Goal: Task Accomplishment & Management: Complete application form

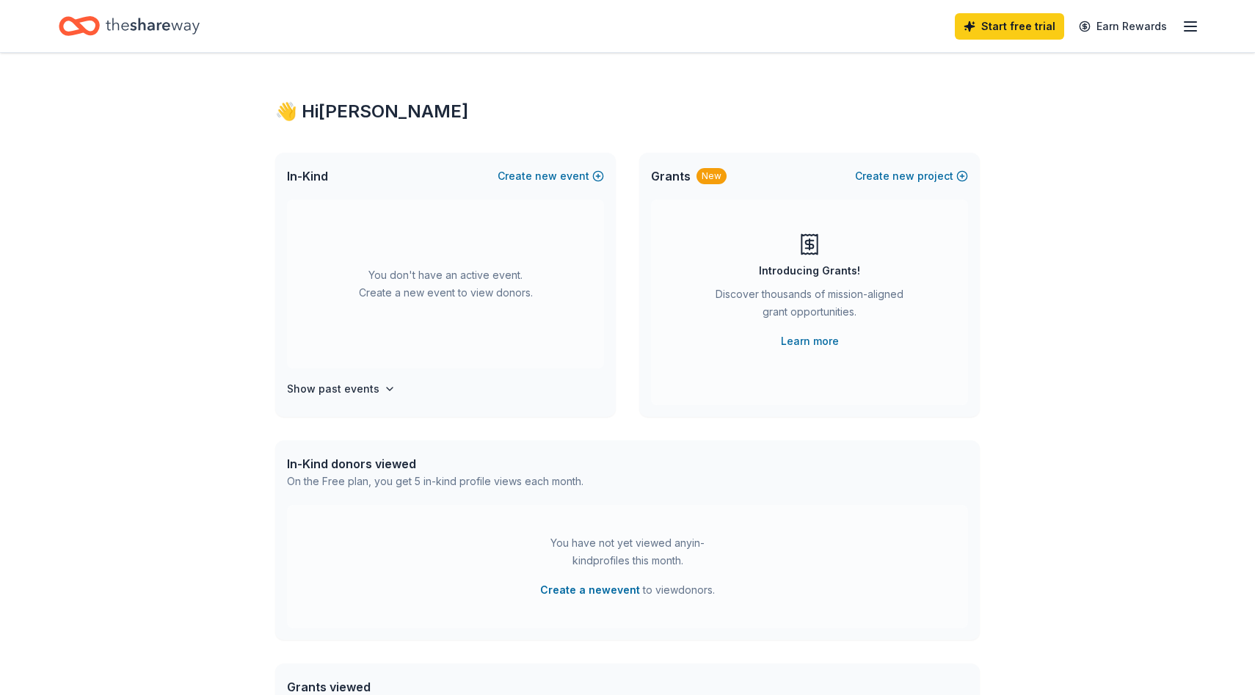
click at [1188, 23] on icon "button" at bounding box center [1191, 27] width 18 height 18
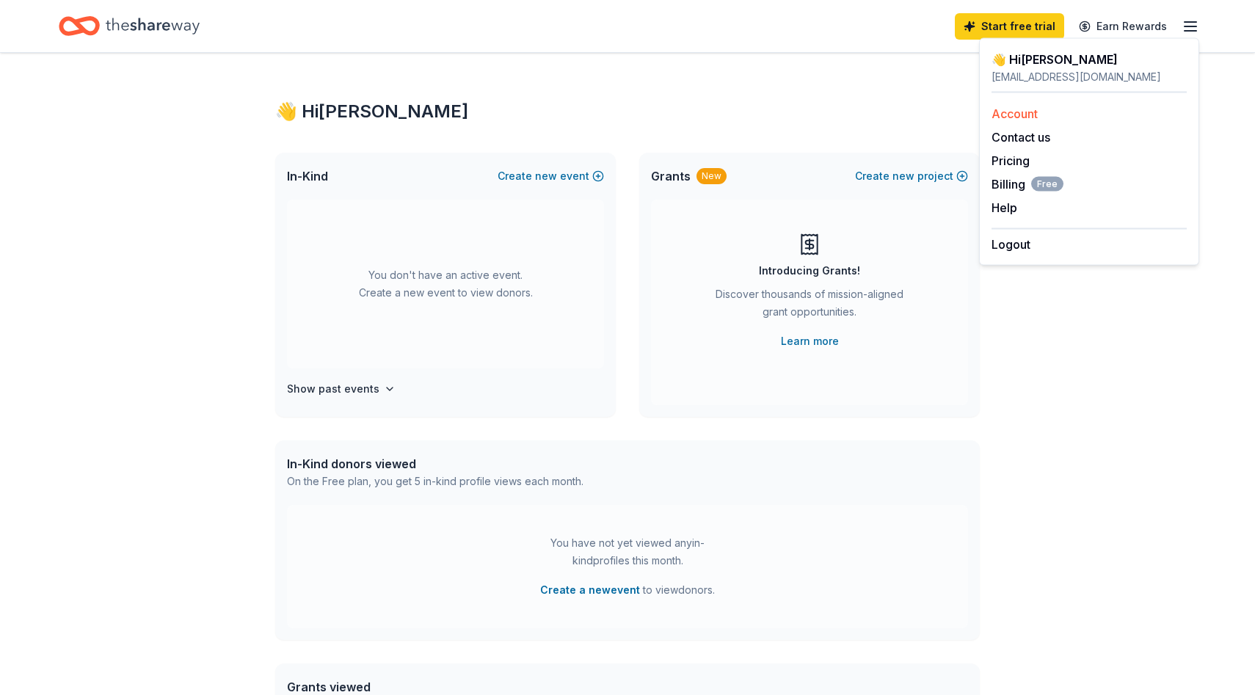
click at [1033, 117] on link "Account" at bounding box center [1015, 113] width 46 height 15
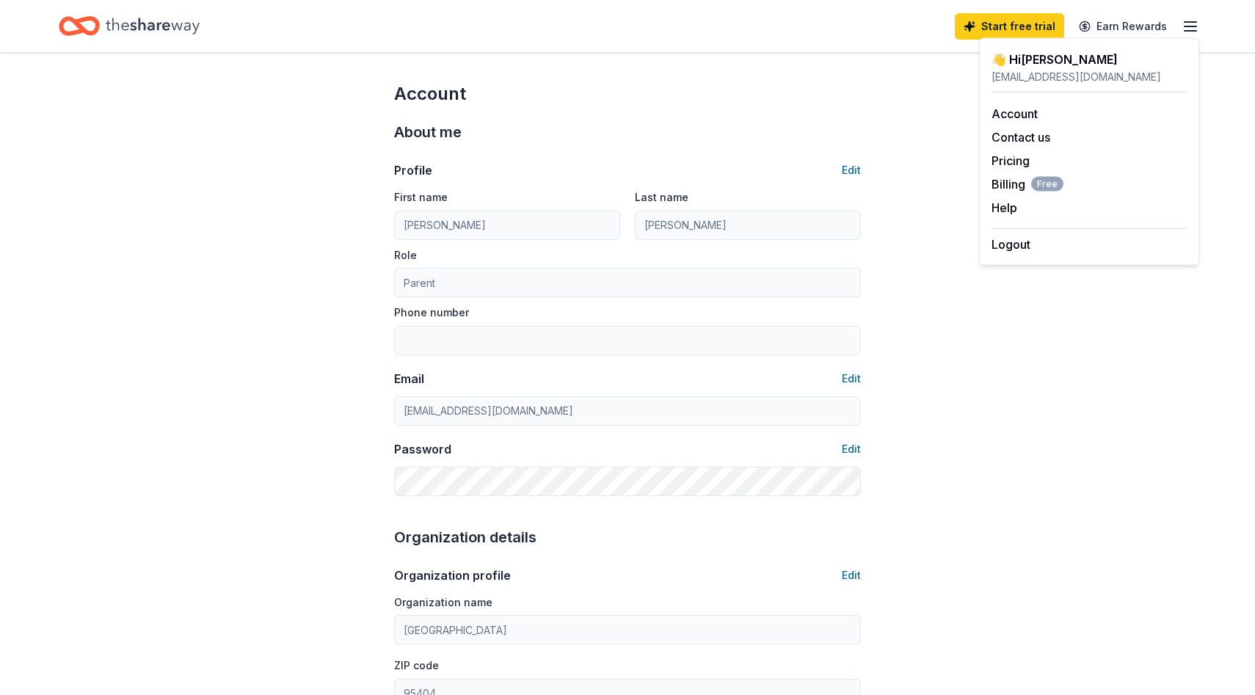
click at [87, 10] on icon "Home" at bounding box center [79, 26] width 41 height 34
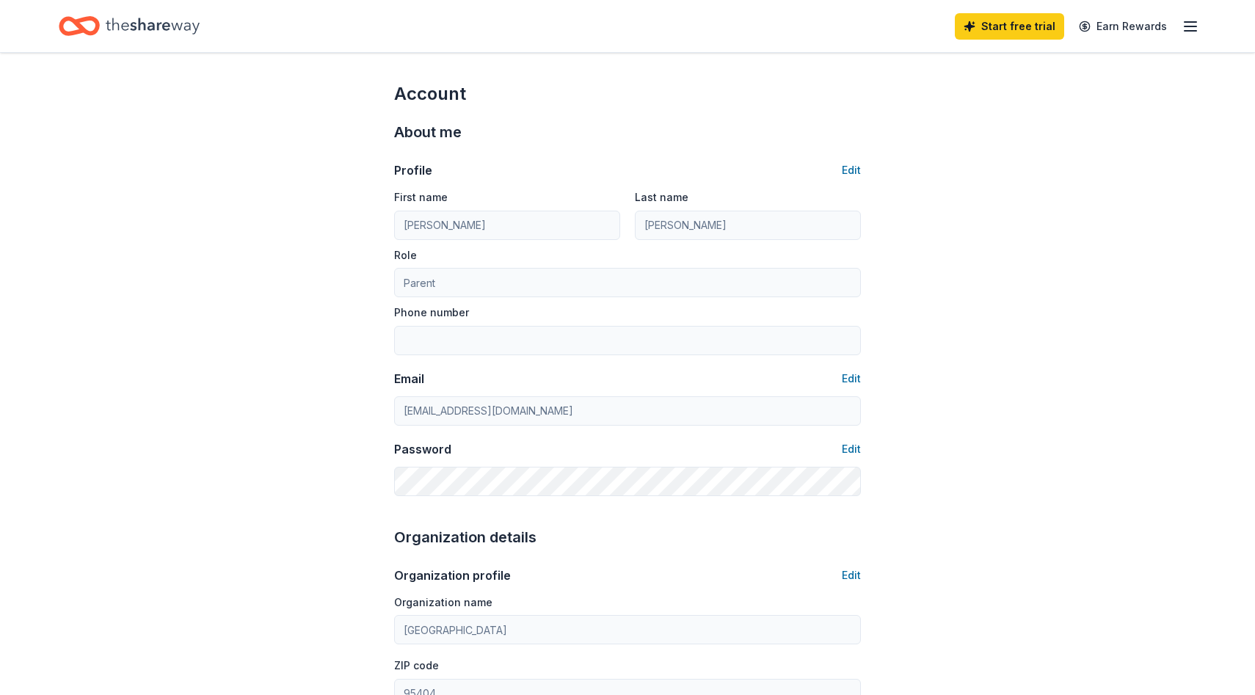
click at [109, 29] on icon "Home" at bounding box center [153, 26] width 94 height 16
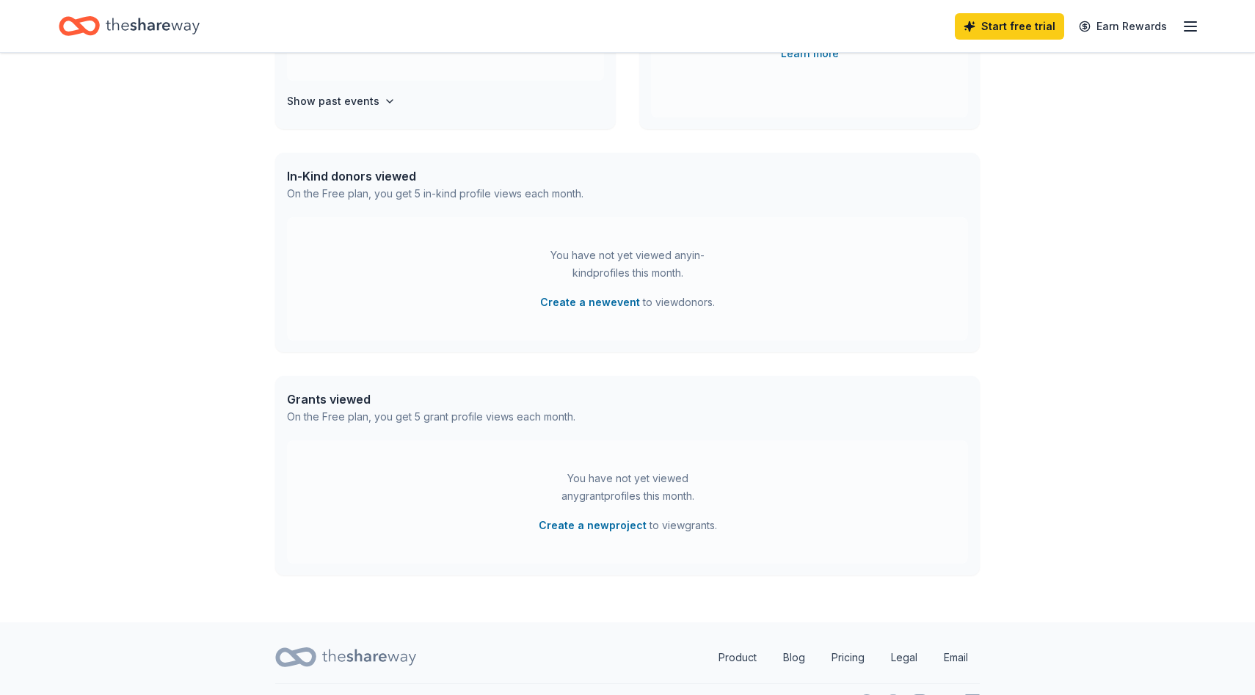
scroll to position [321, 0]
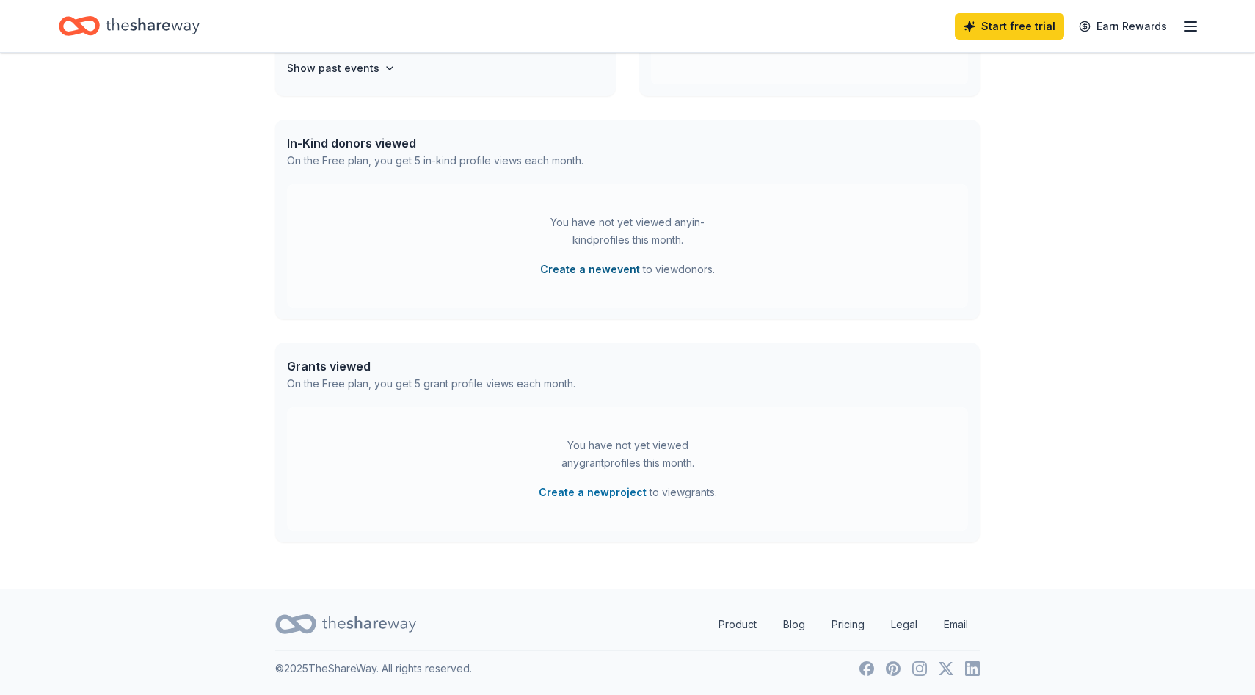
click at [590, 270] on button "Create a new event" at bounding box center [590, 270] width 100 height 18
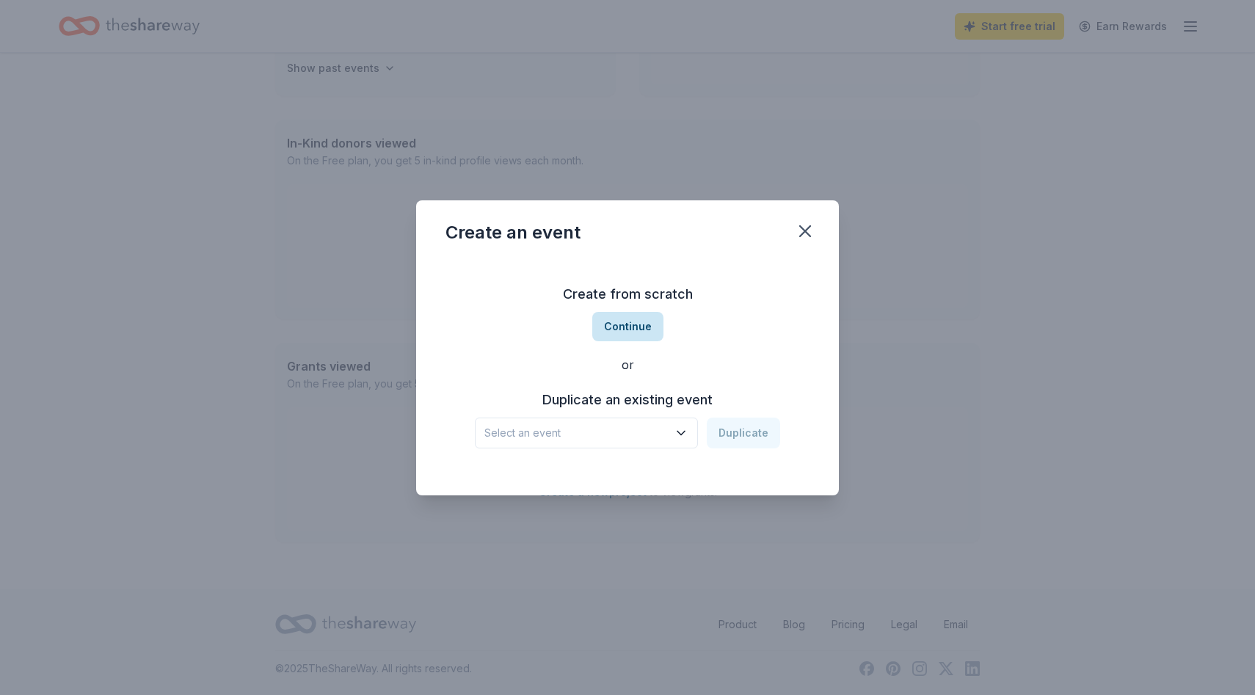
click at [639, 330] on button "Continue" at bounding box center [627, 326] width 71 height 29
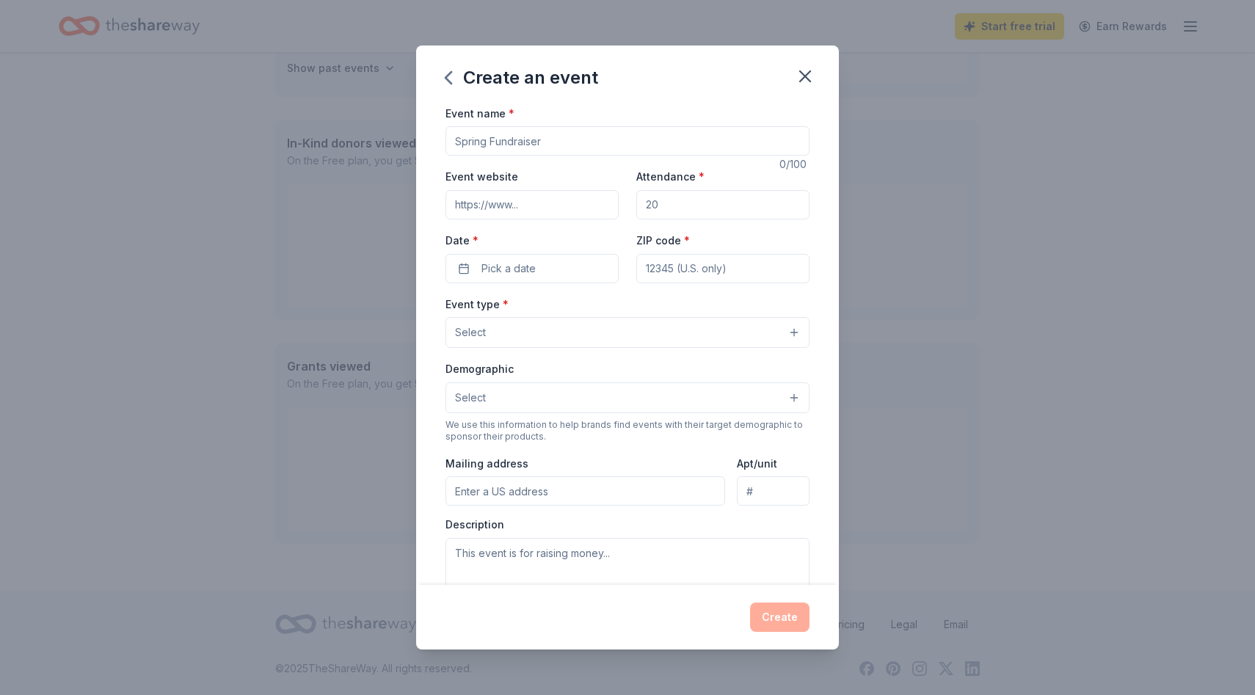
click at [566, 147] on input "Event name *" at bounding box center [628, 140] width 364 height 29
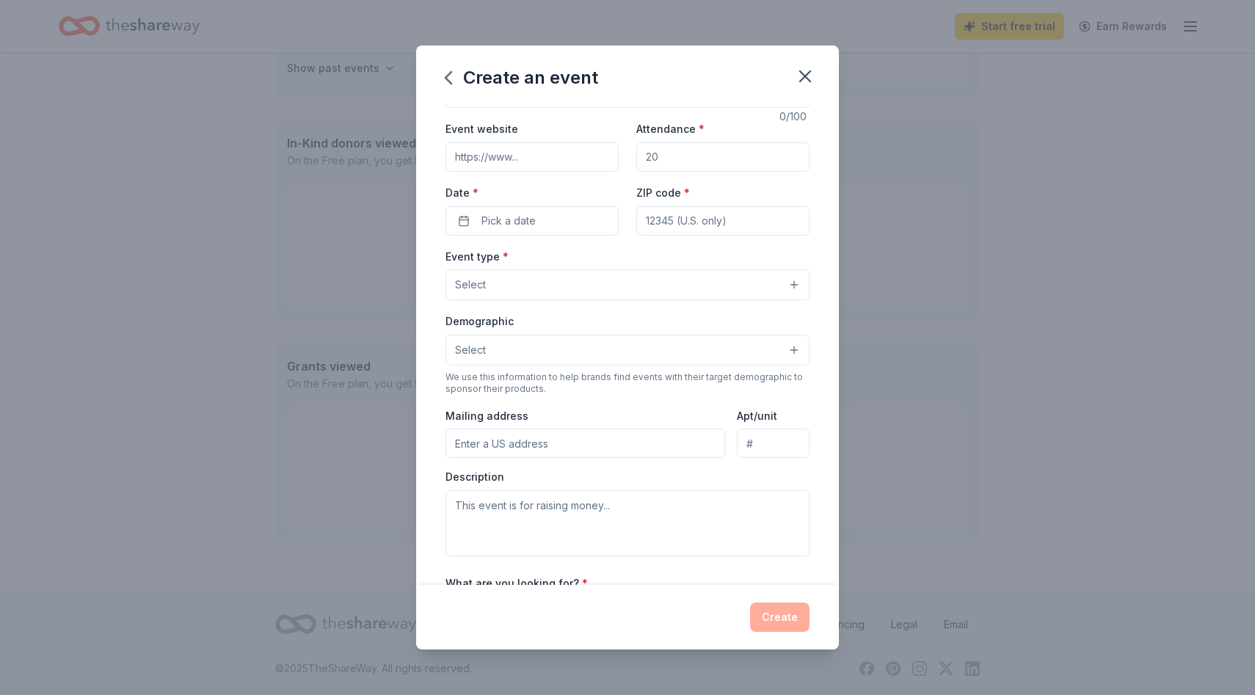
scroll to position [220, 0]
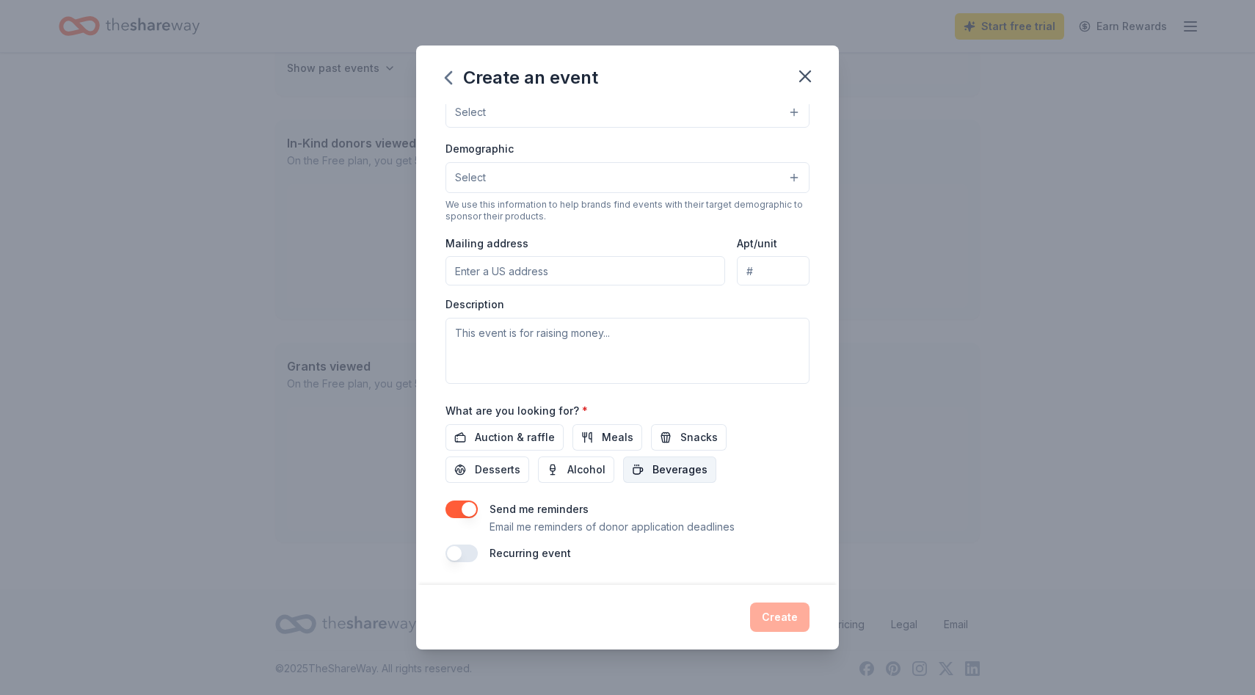
click at [653, 474] on span "Beverages" at bounding box center [680, 470] width 55 height 18
click at [610, 435] on span "Meals" at bounding box center [618, 438] width 32 height 18
click at [683, 435] on span "Snacks" at bounding box center [698, 438] width 37 height 18
click at [520, 461] on span "Desserts" at bounding box center [498, 470] width 46 height 18
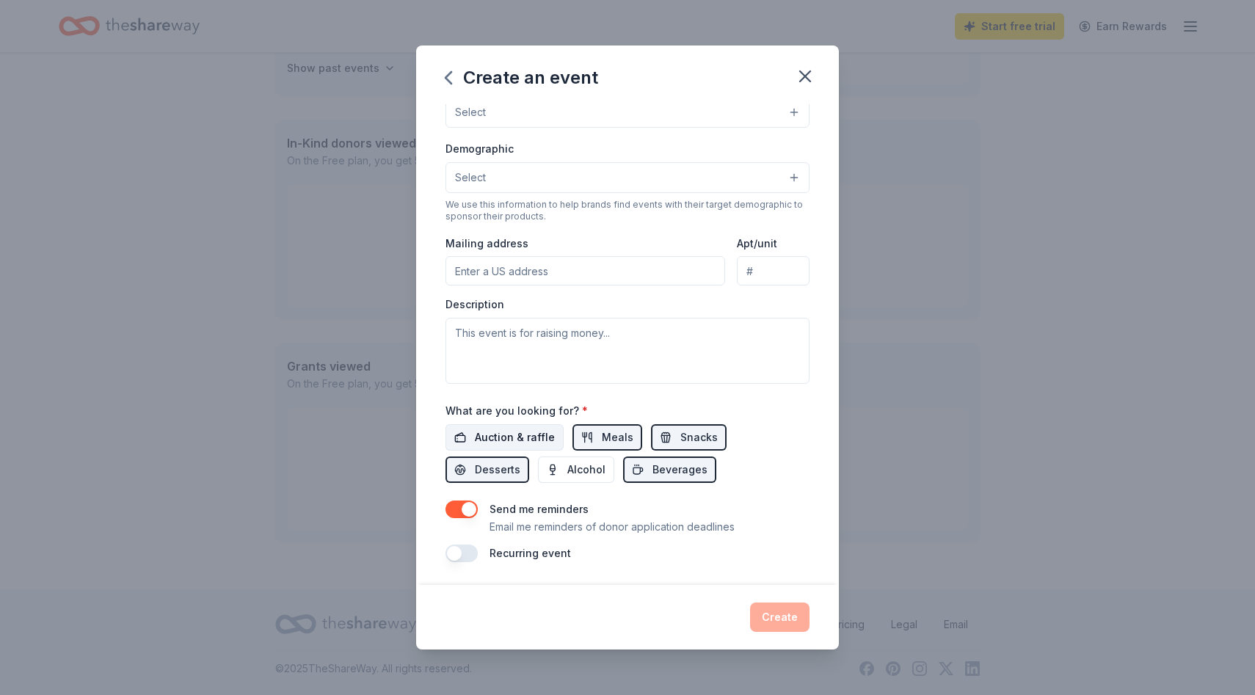
click at [532, 443] on span "Auction & raffle" at bounding box center [515, 438] width 80 height 18
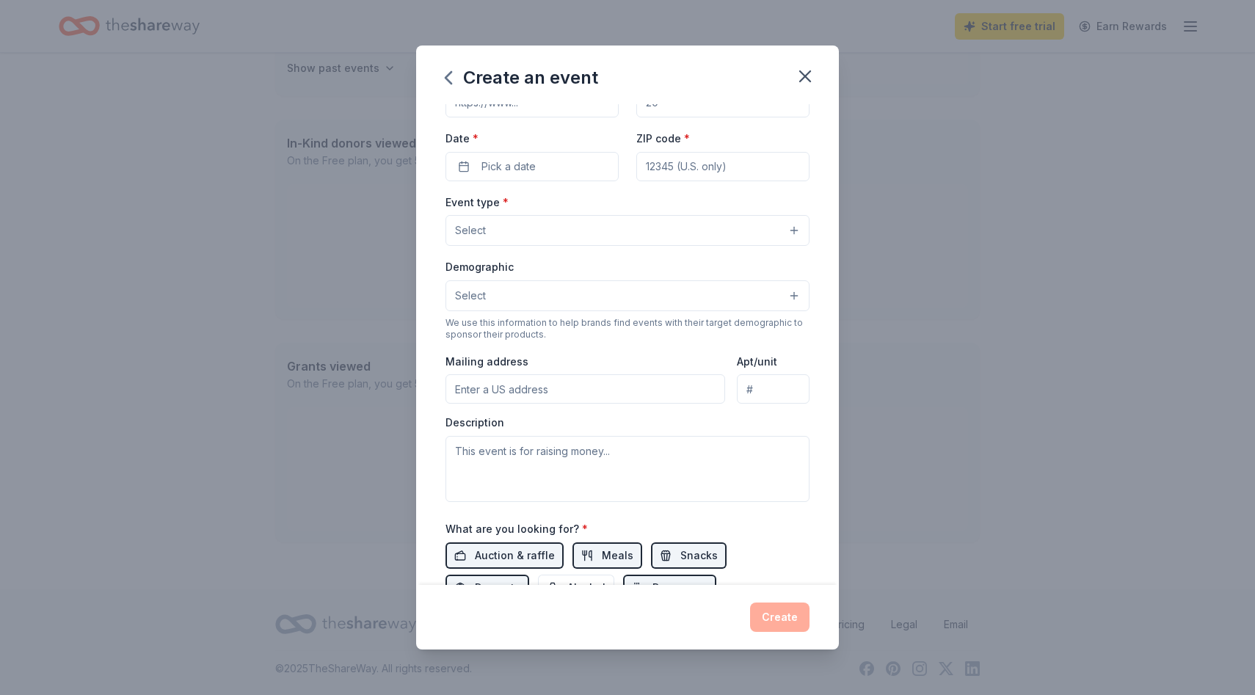
scroll to position [0, 0]
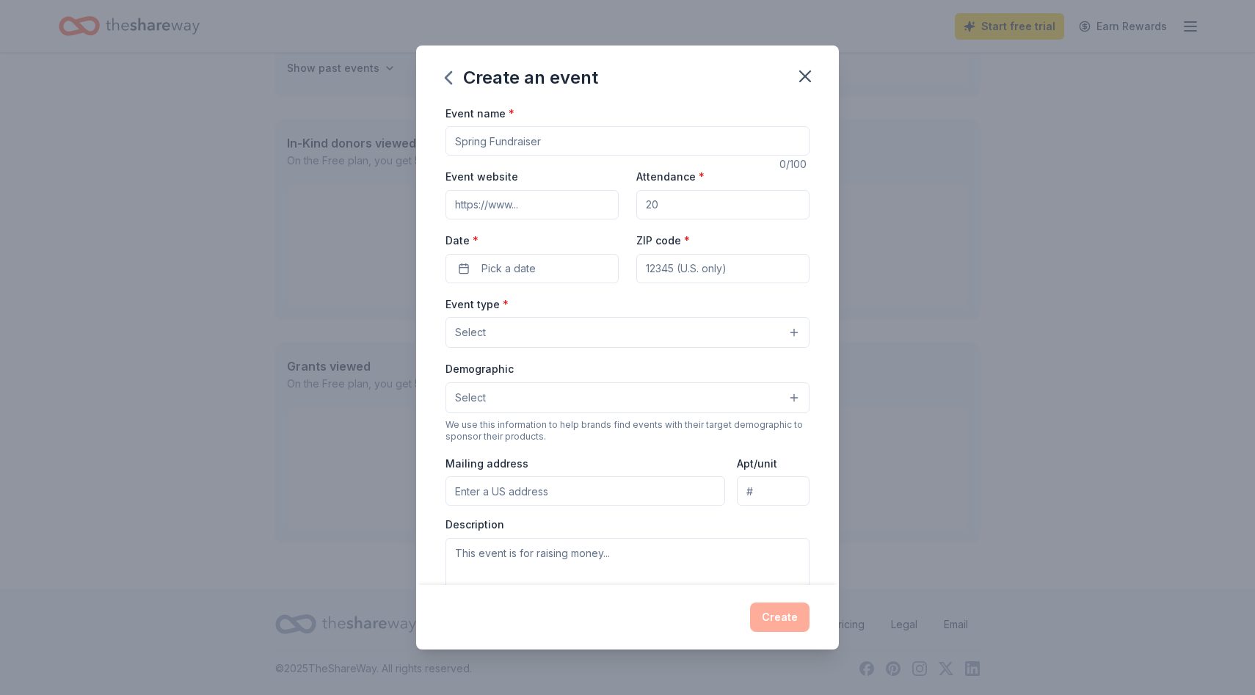
click at [600, 133] on input "Event name *" at bounding box center [628, 140] width 364 height 29
click at [686, 214] on input "Attendance *" at bounding box center [722, 204] width 173 height 29
type input "600"
click at [512, 274] on span "Pick a date" at bounding box center [509, 269] width 54 height 18
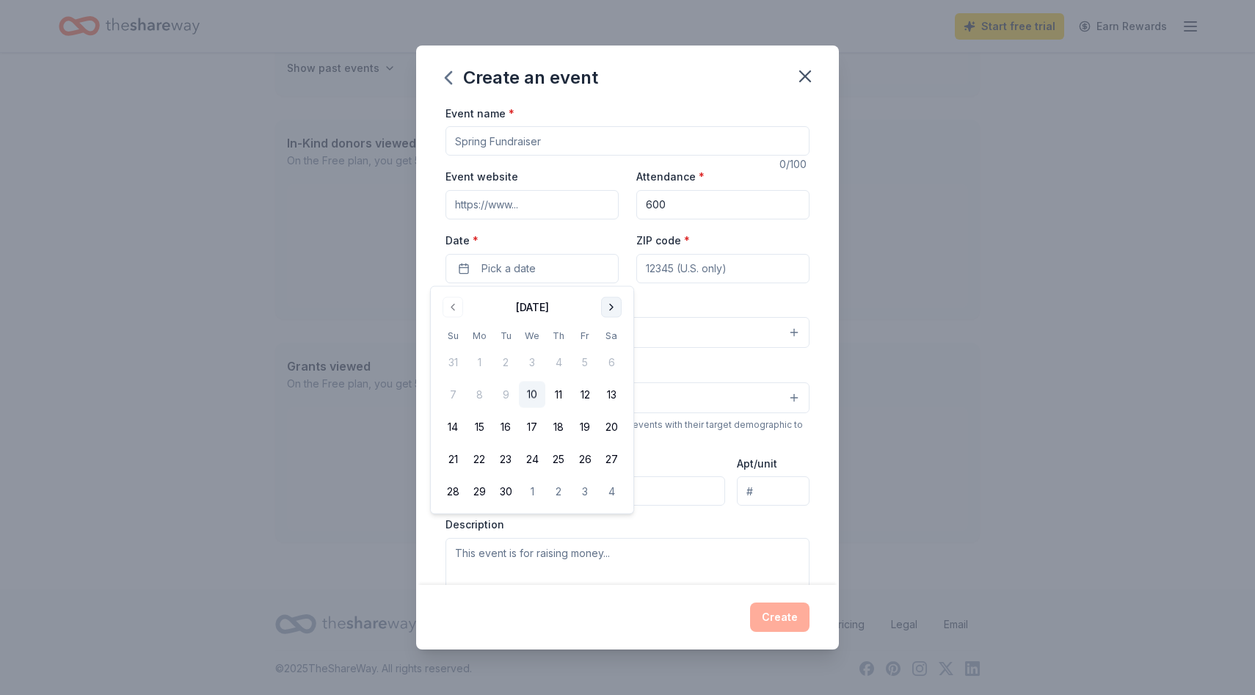
click at [613, 310] on button "Go to next month" at bounding box center [611, 307] width 21 height 21
click at [586, 426] on button "17" at bounding box center [585, 427] width 26 height 26
click at [695, 270] on input "ZIP code *" at bounding box center [722, 268] width 173 height 29
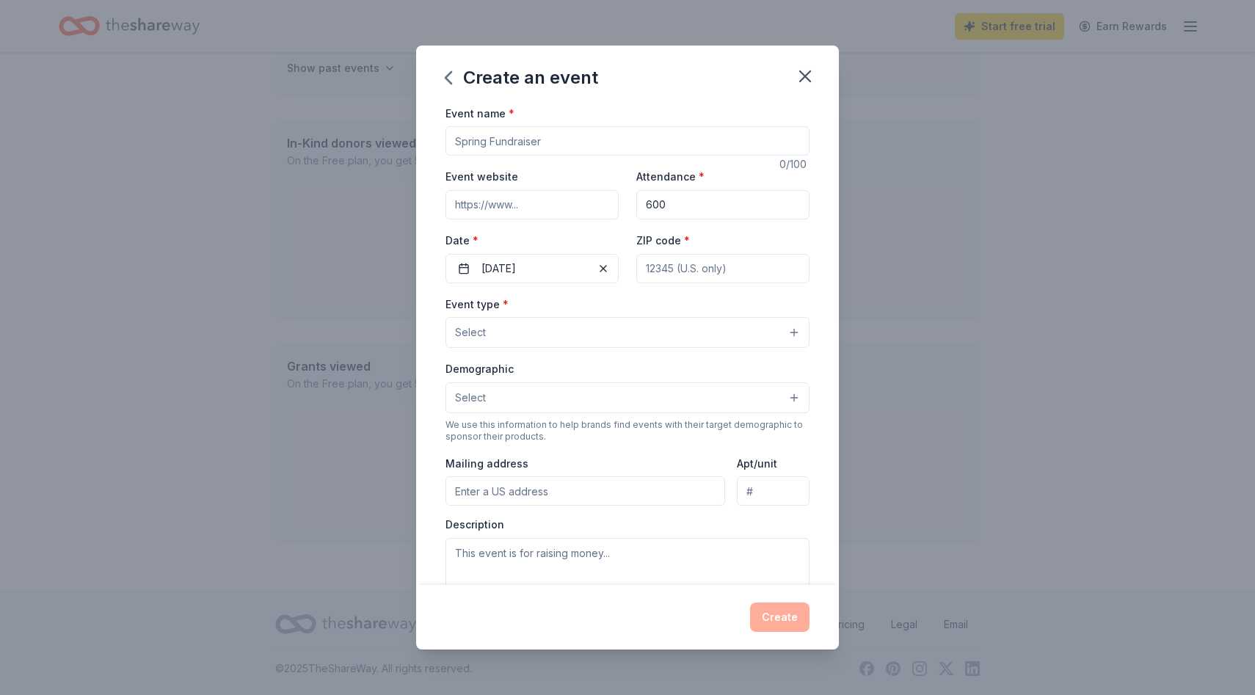
type input "95405"
type input "[STREET_ADDRESS][PERSON_NAME]"
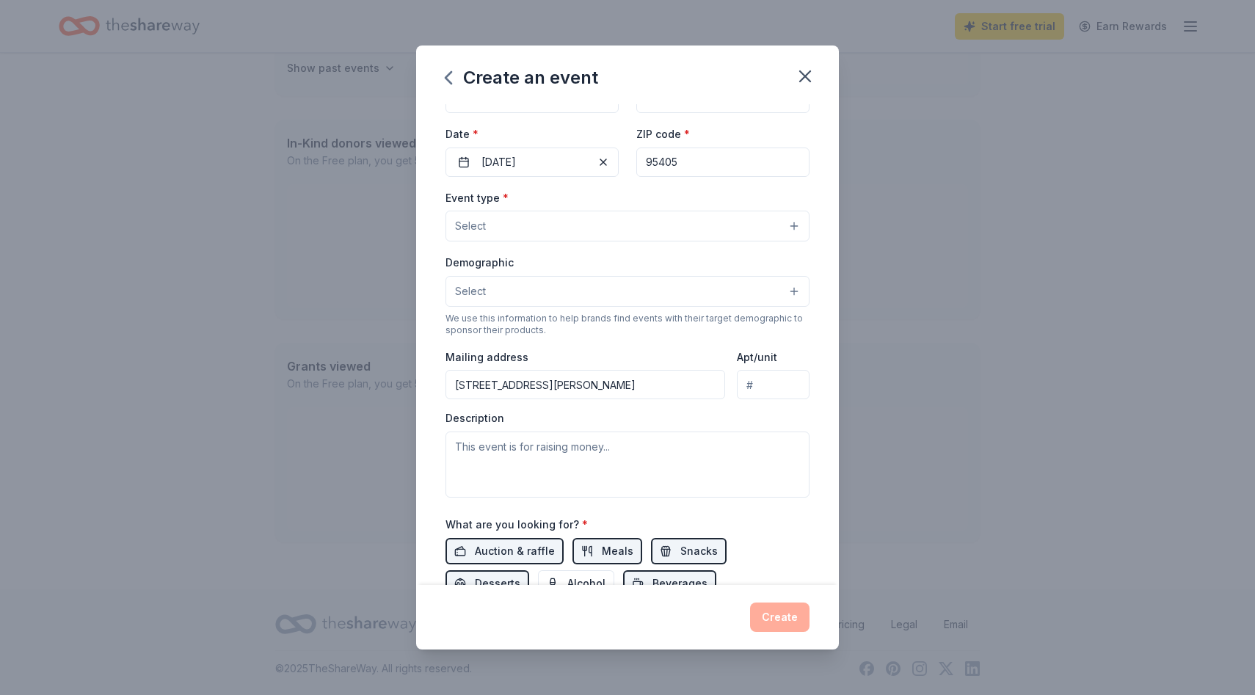
scroll to position [220, 0]
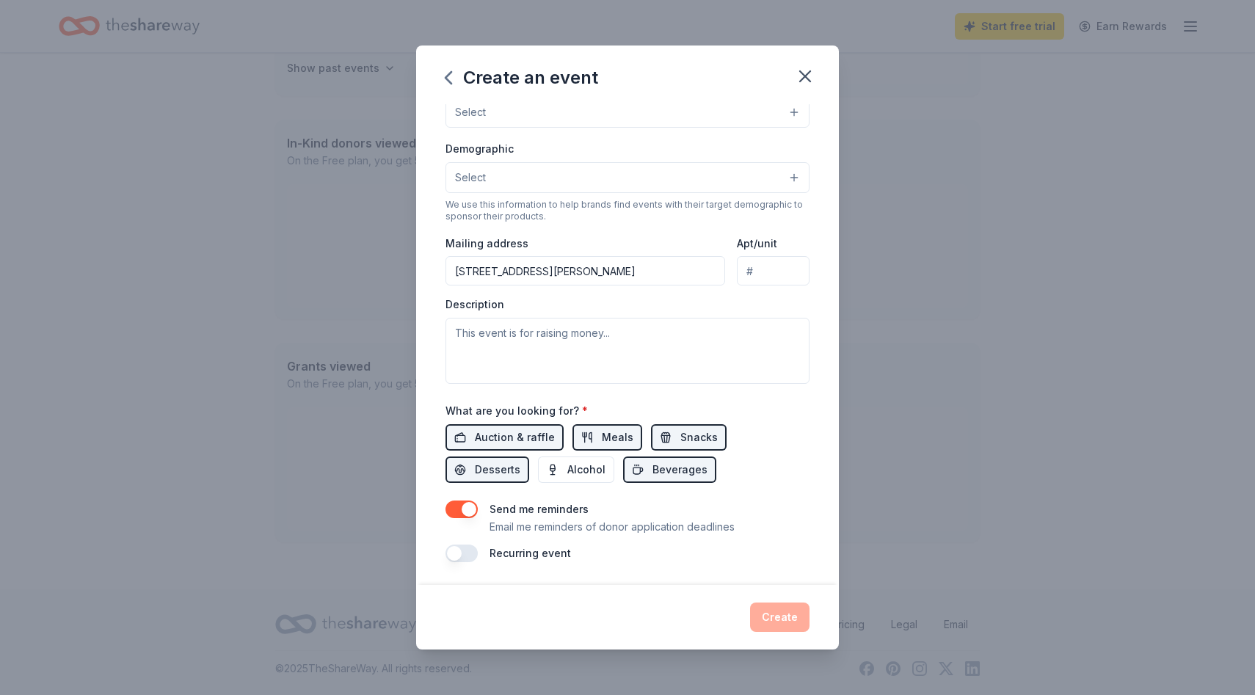
click at [650, 284] on input "[STREET_ADDRESS][PERSON_NAME]" at bounding box center [586, 270] width 280 height 29
click at [467, 556] on button "button" at bounding box center [462, 554] width 32 height 18
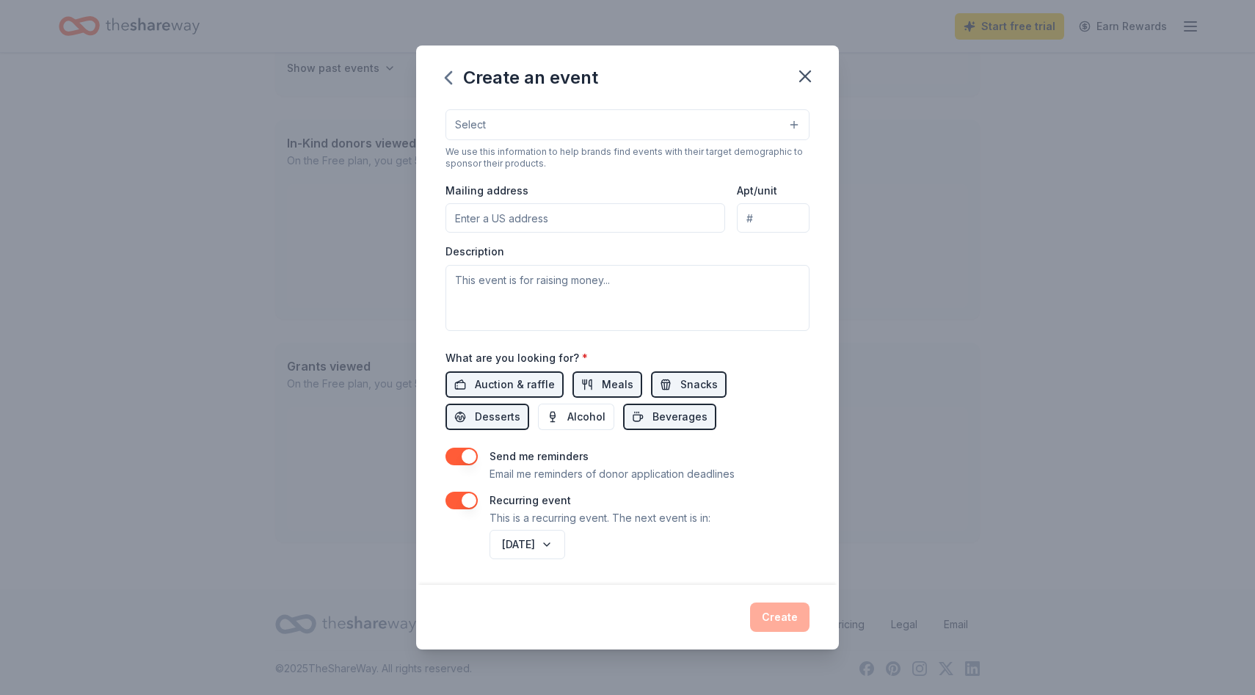
click at [460, 501] on button "button" at bounding box center [462, 501] width 32 height 18
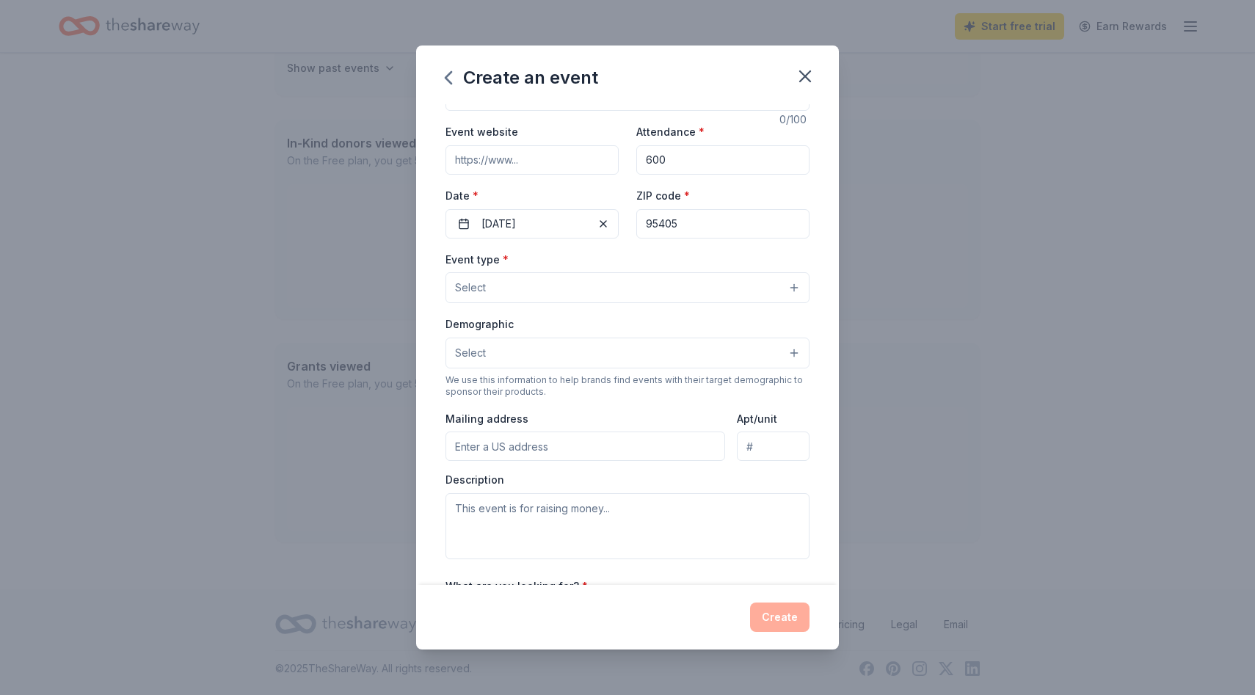
scroll to position [0, 0]
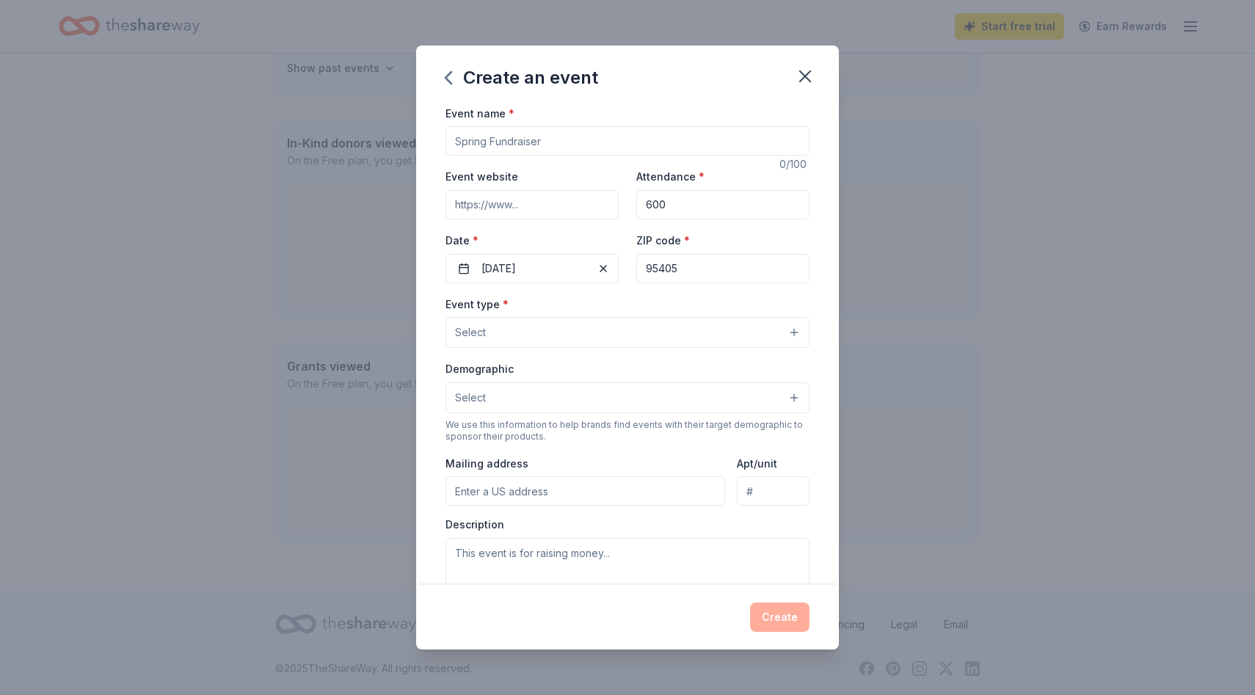
click at [575, 146] on input "Event name *" at bounding box center [628, 140] width 364 height 29
type input "D"
type input "KS"
click at [711, 266] on input "95405" at bounding box center [722, 268] width 173 height 29
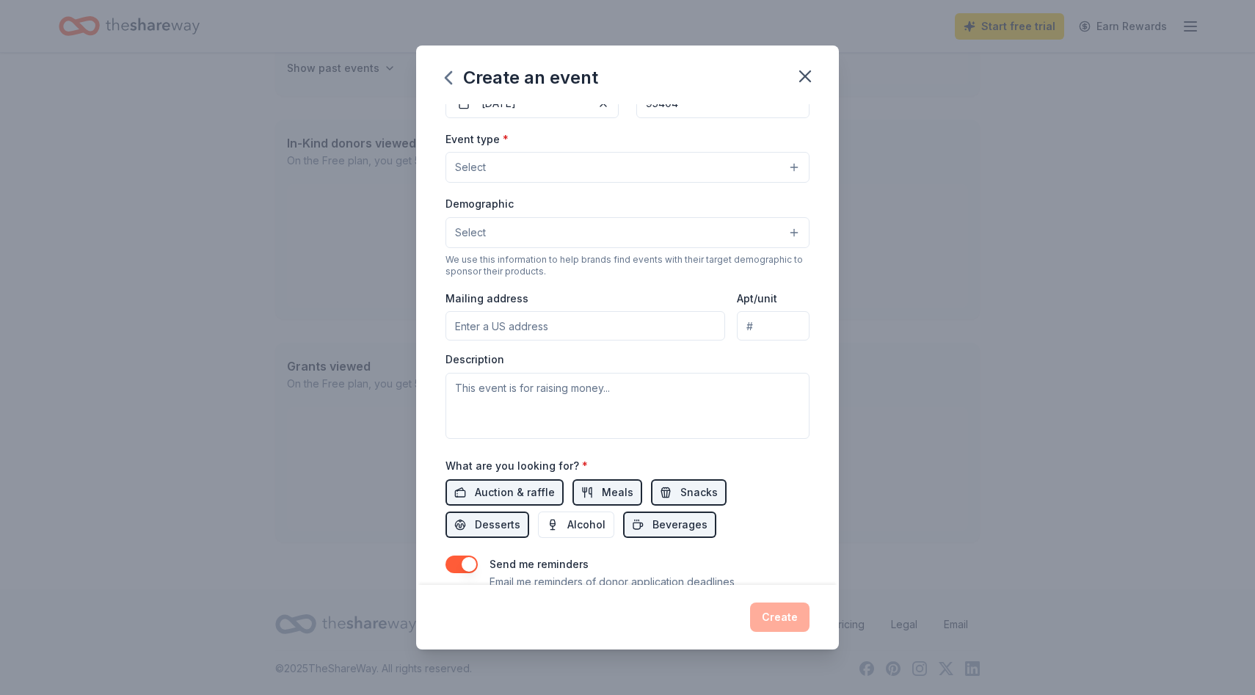
scroll to position [220, 0]
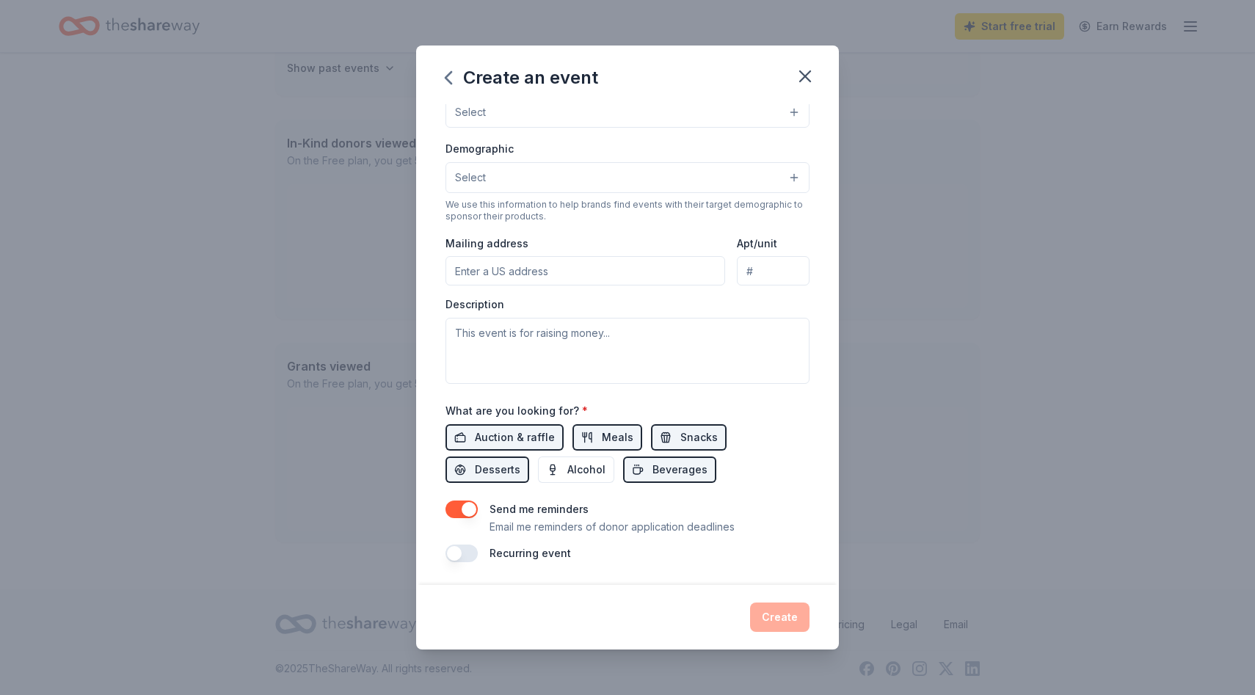
type input "95404"
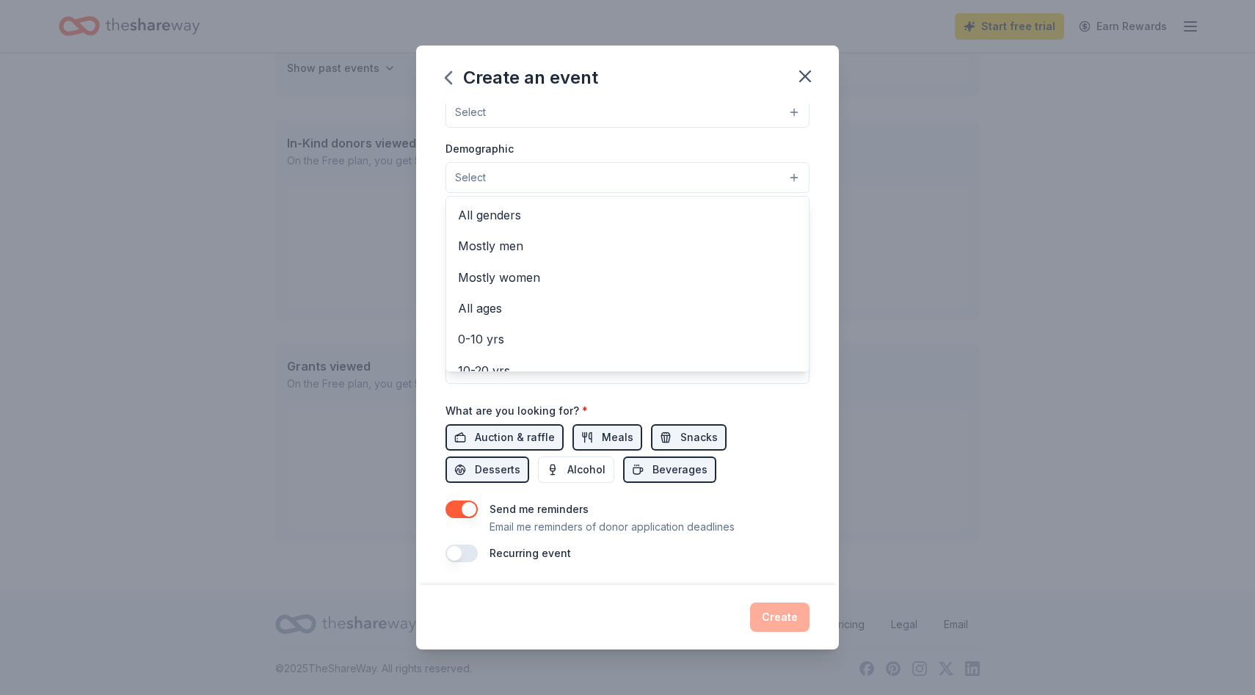
click at [576, 175] on button "Select" at bounding box center [628, 177] width 364 height 31
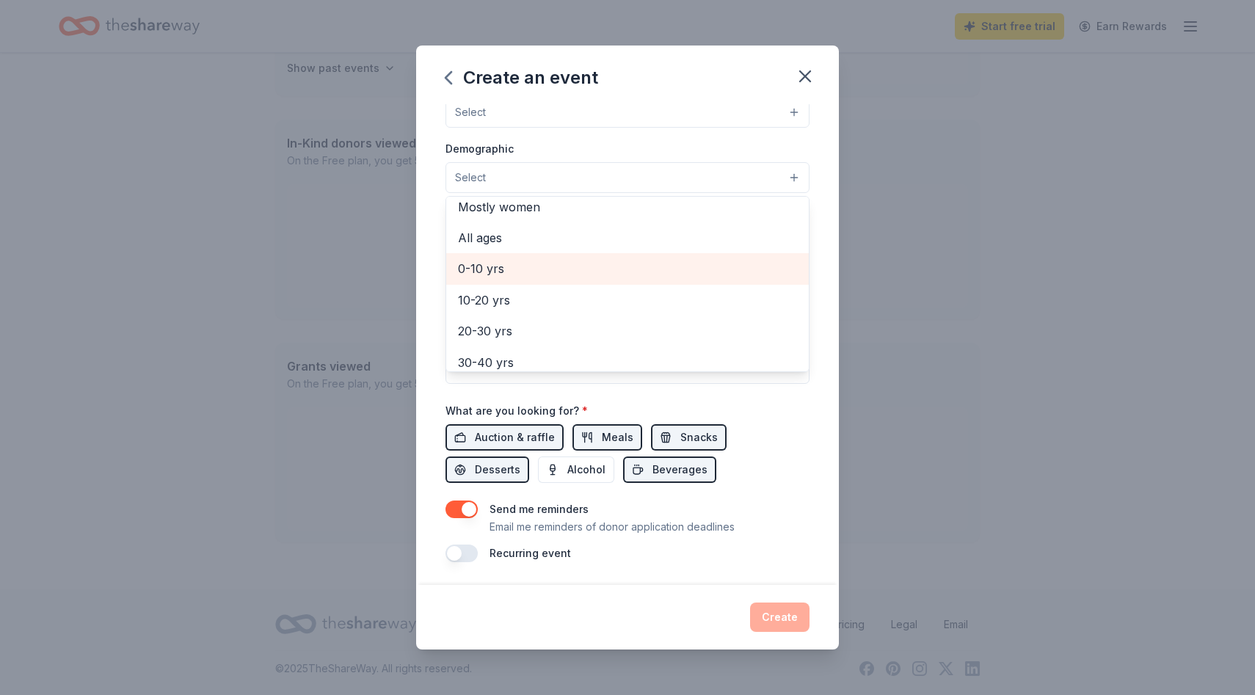
click at [560, 277] on span "0-10 yrs" at bounding box center [627, 268] width 339 height 19
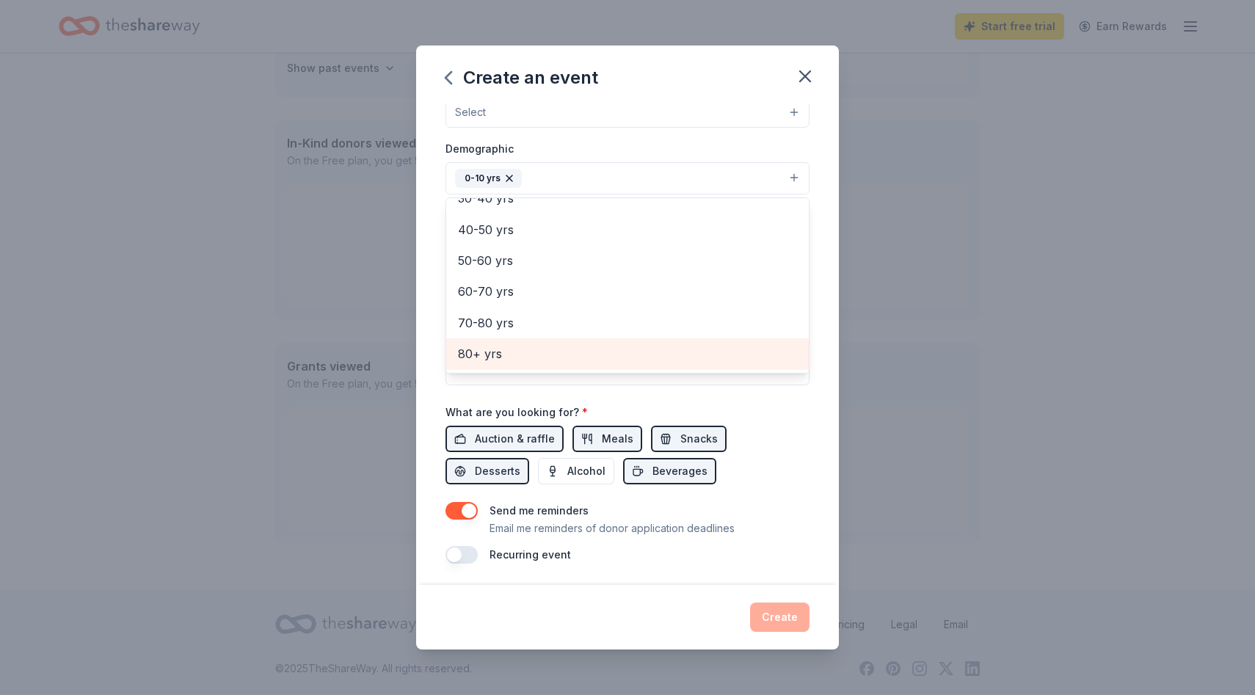
scroll to position [0, 0]
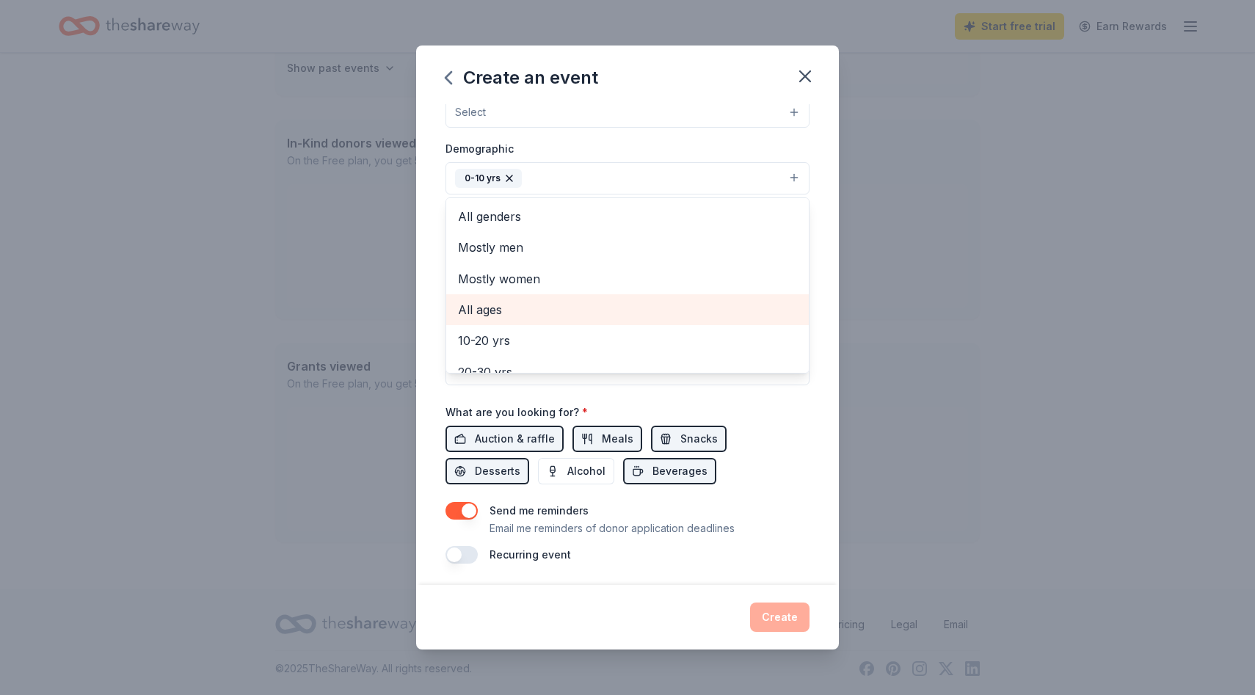
click at [575, 315] on span "All ages" at bounding box center [627, 309] width 339 height 19
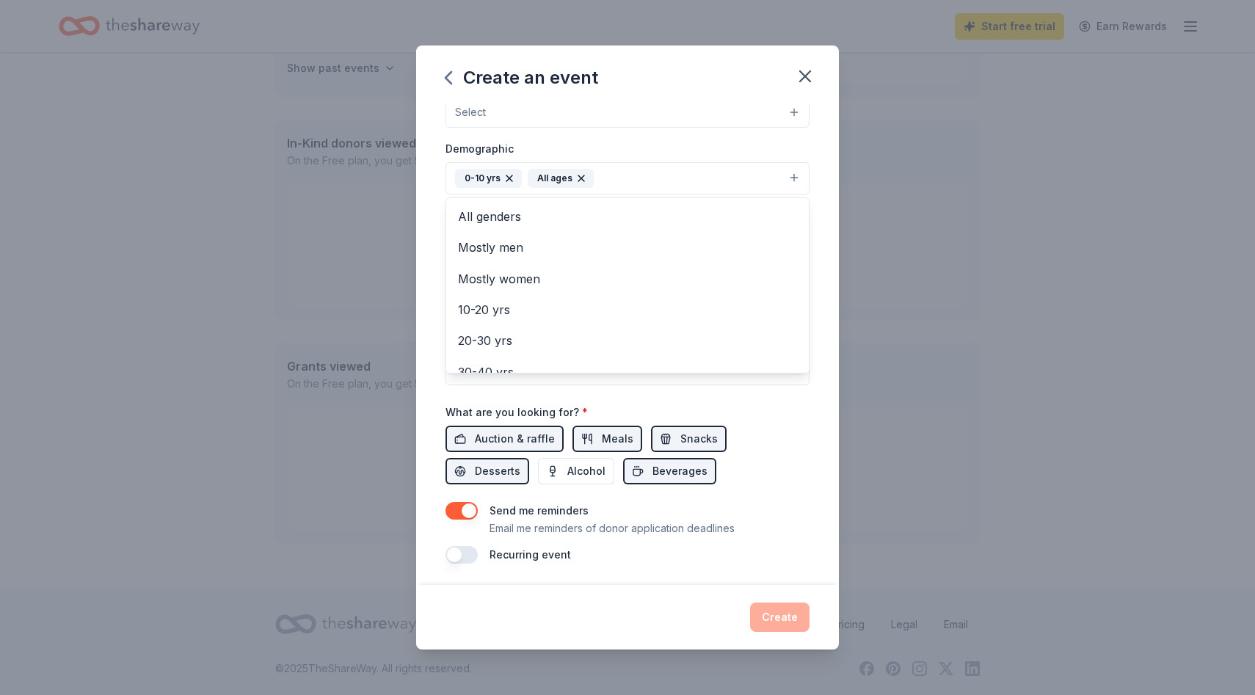
click at [771, 562] on div "Event name * KS 3 /100 Event website Attendance * 600 Date * [DATE] ZIP code * …" at bounding box center [628, 224] width 364 height 680
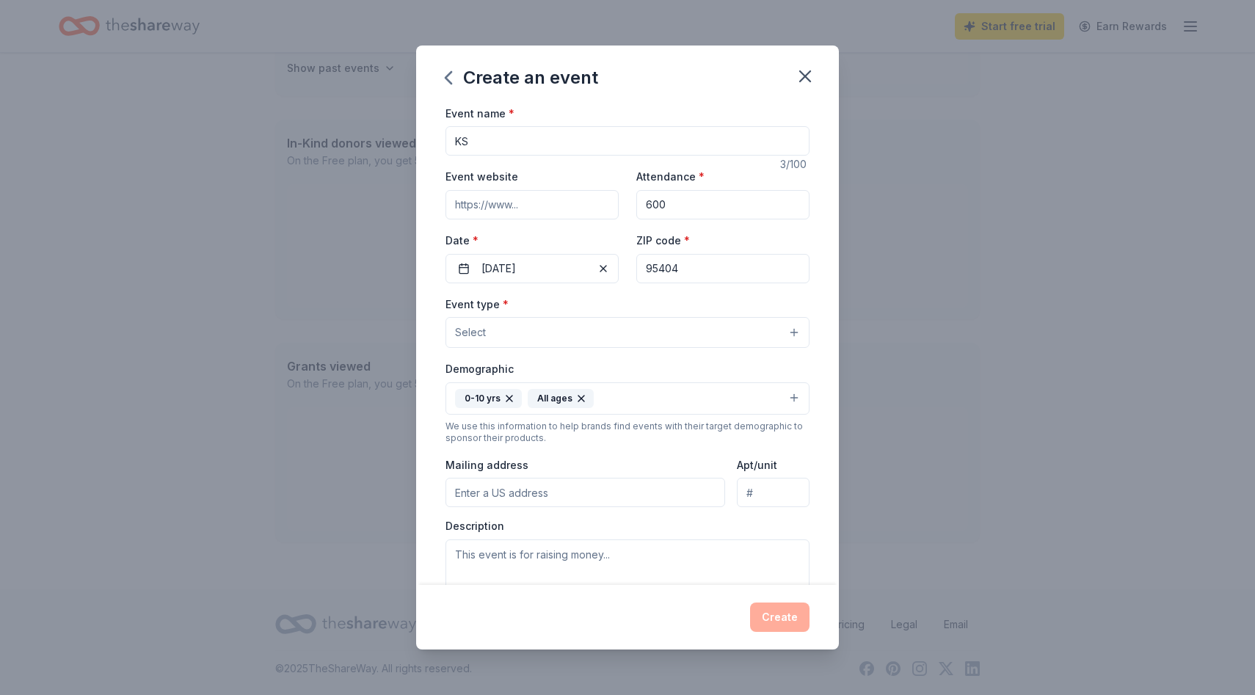
click at [771, 327] on button "Select" at bounding box center [628, 332] width 364 height 31
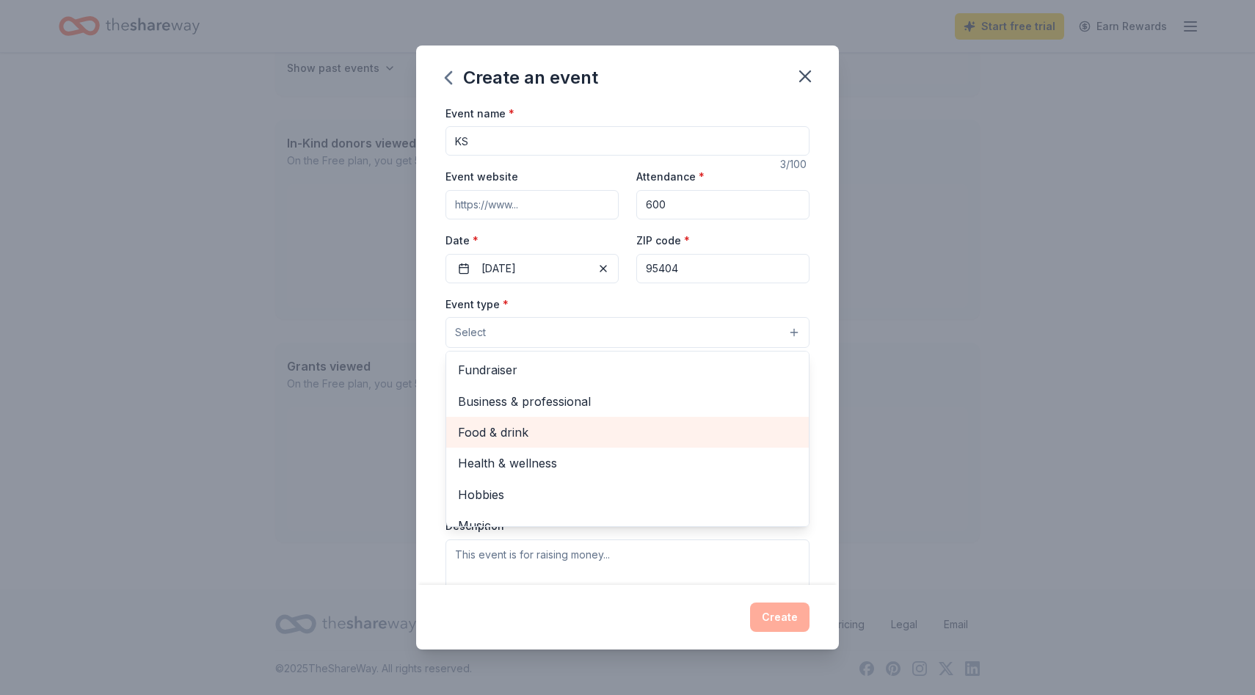
click at [652, 429] on span "Food & drink" at bounding box center [627, 432] width 339 height 19
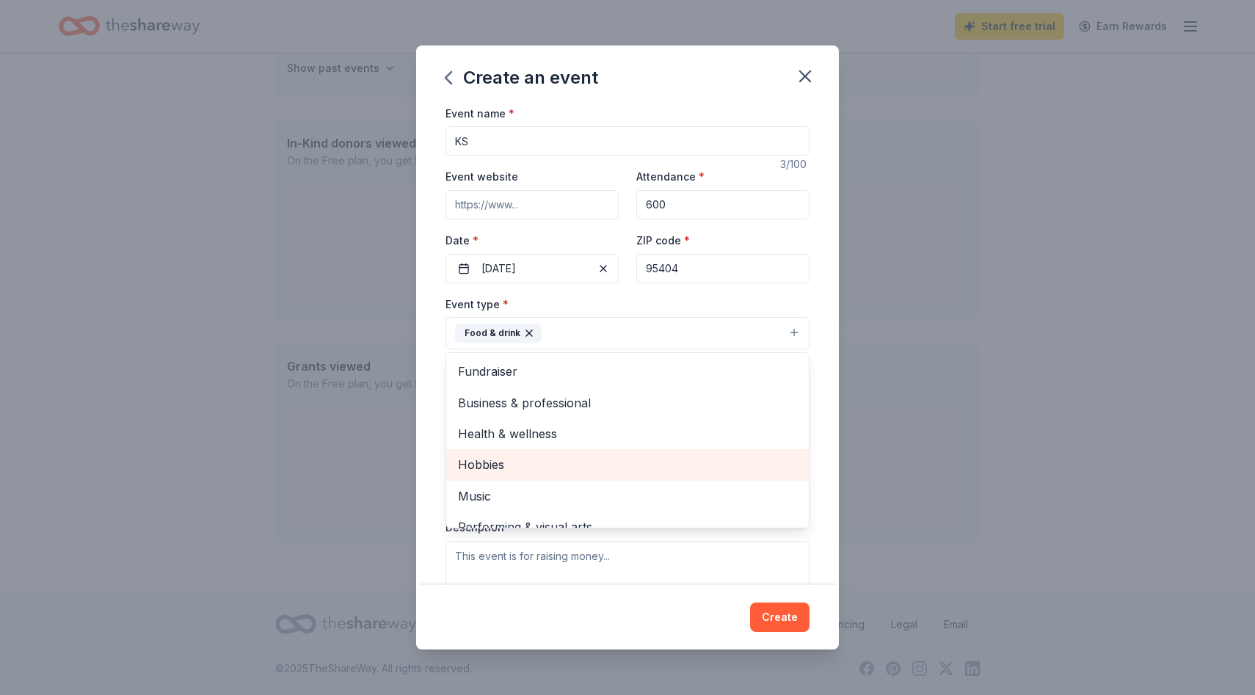
scroll to position [18, 0]
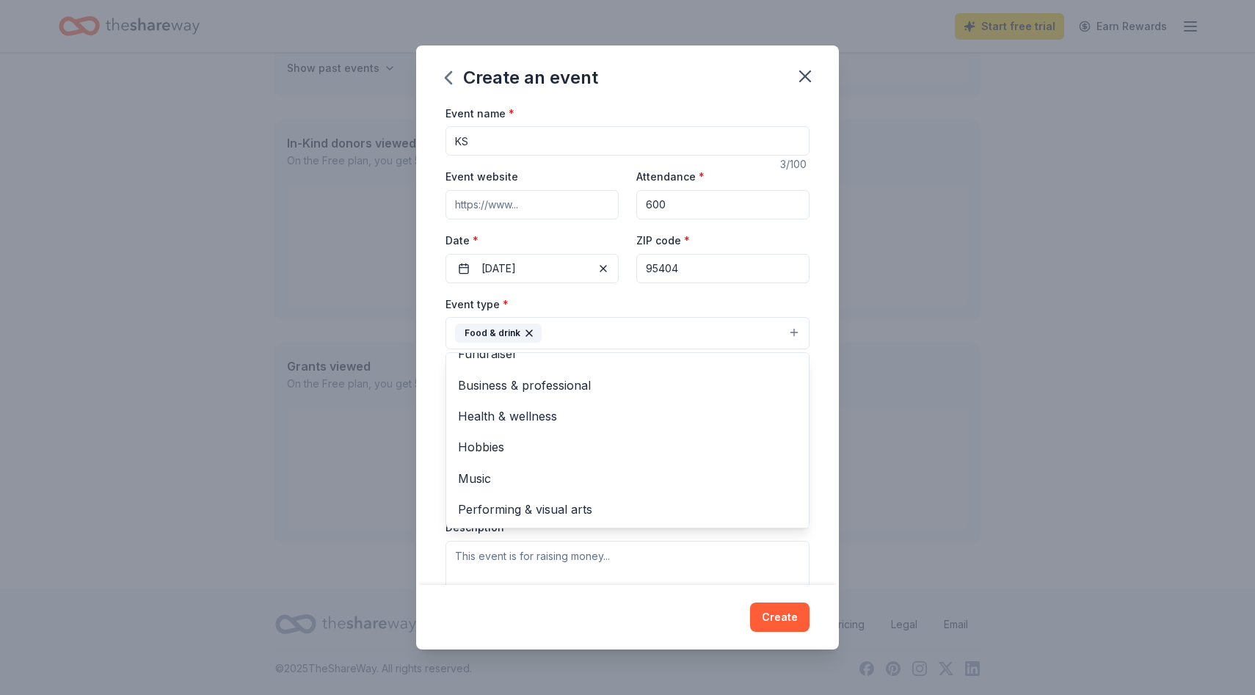
click at [777, 619] on div "Create an event Event name * KS 3 /100 Event website Attendance * 600 Date * [D…" at bounding box center [627, 348] width 423 height 605
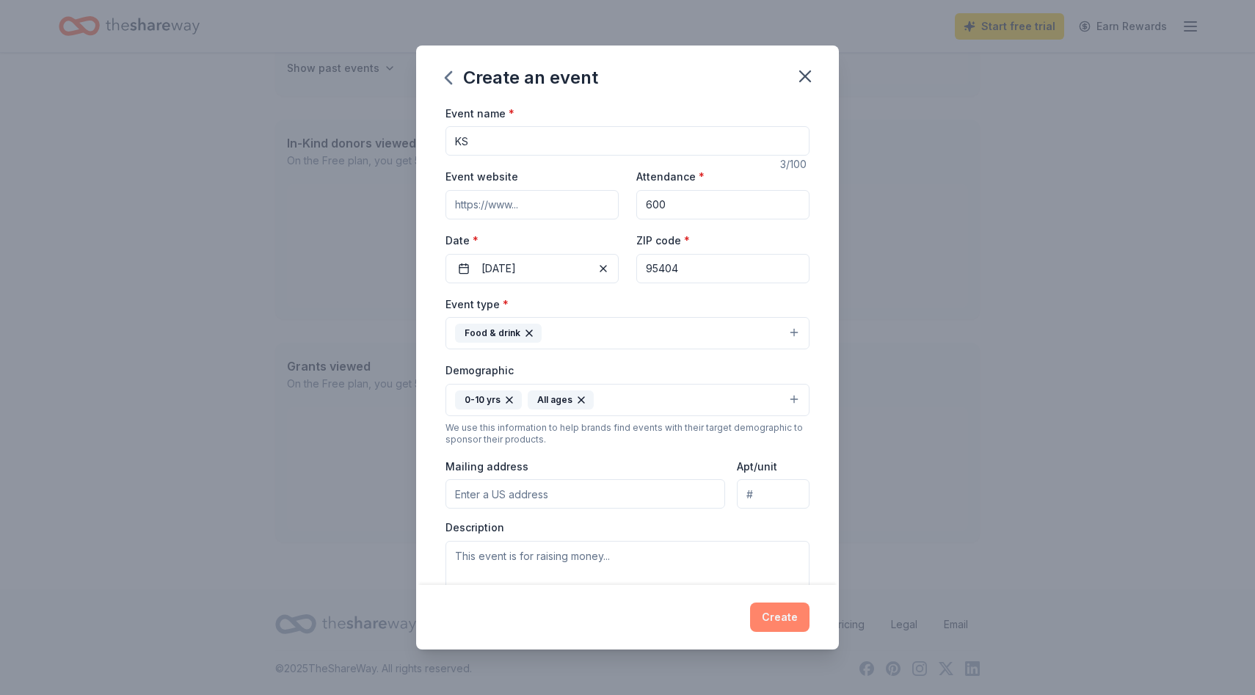
click at [780, 621] on button "Create" at bounding box center [779, 617] width 59 height 29
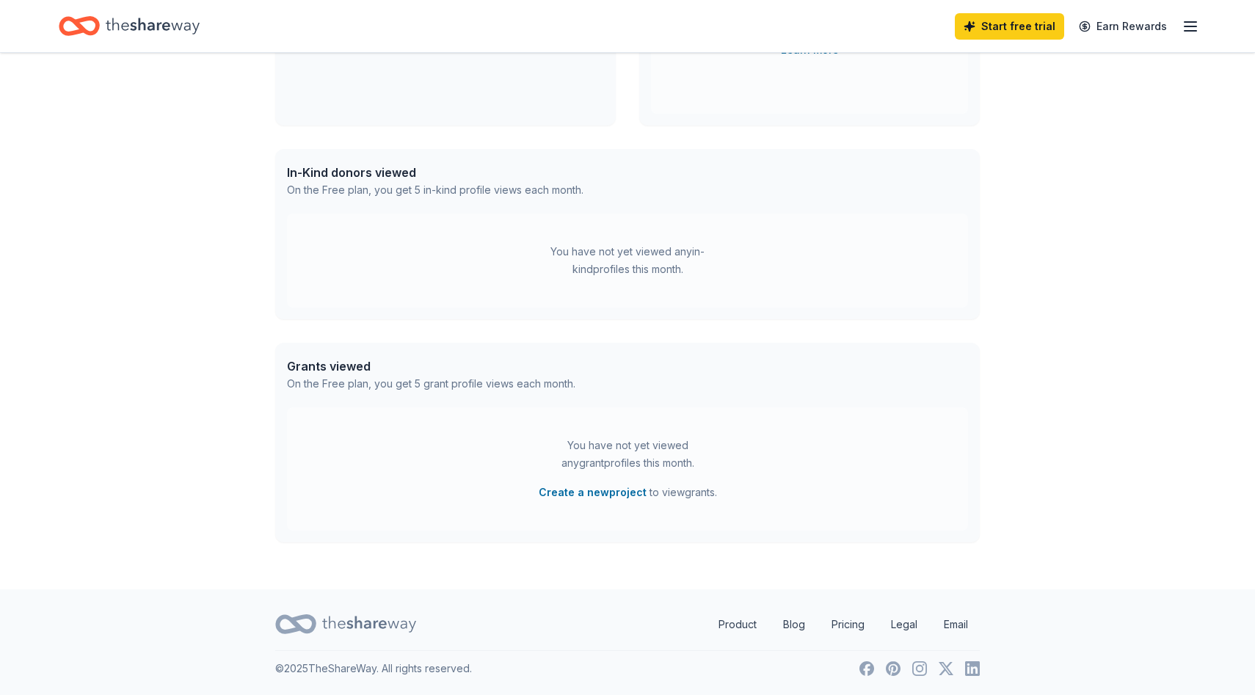
scroll to position [208, 0]
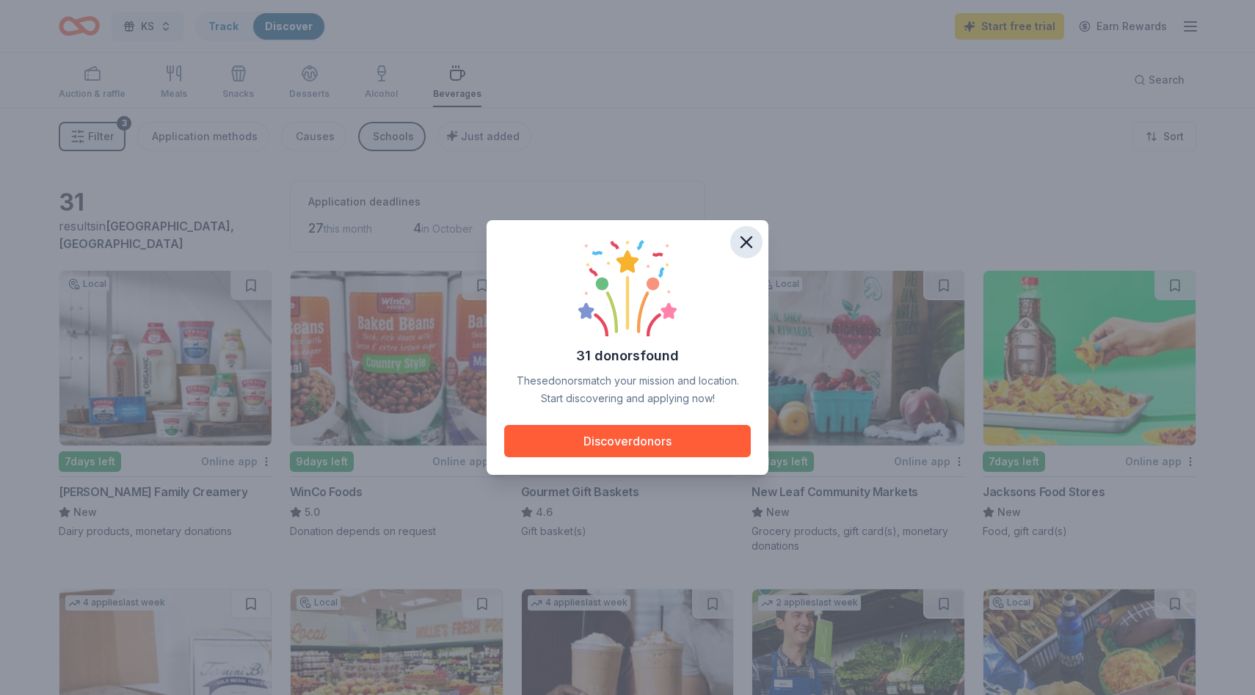
click at [745, 244] on icon "button" at bounding box center [746, 242] width 21 height 21
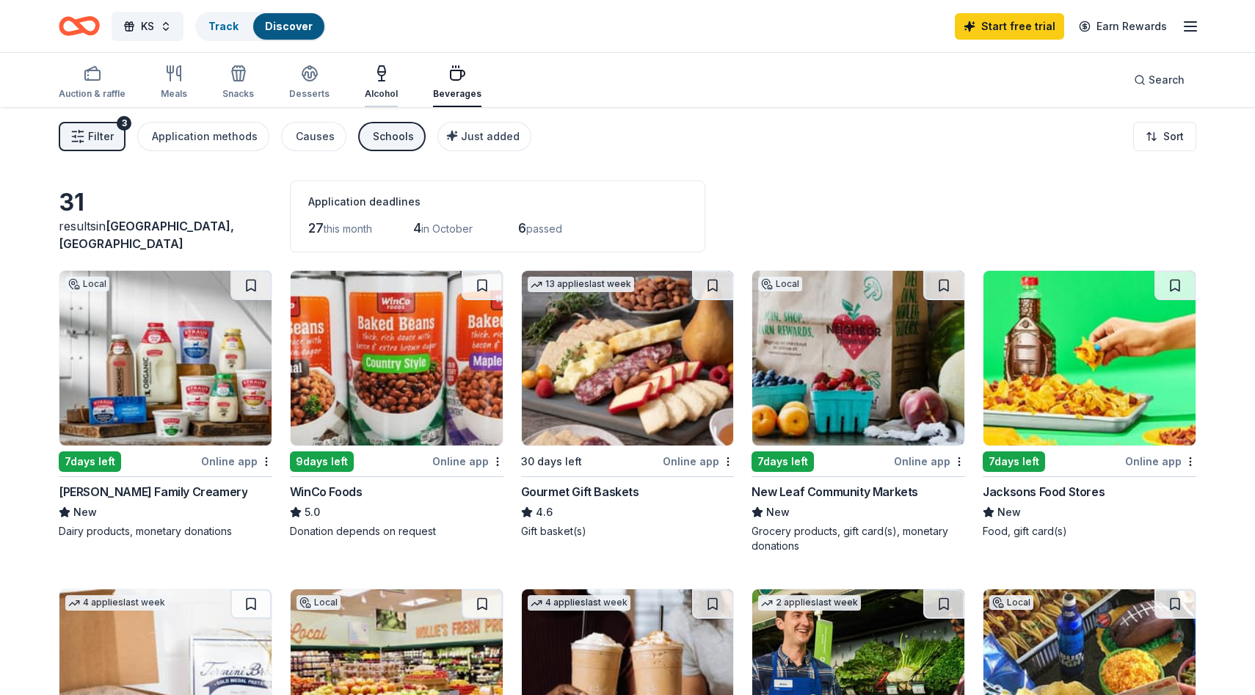
click at [380, 94] on div "Alcohol" at bounding box center [381, 94] width 33 height 12
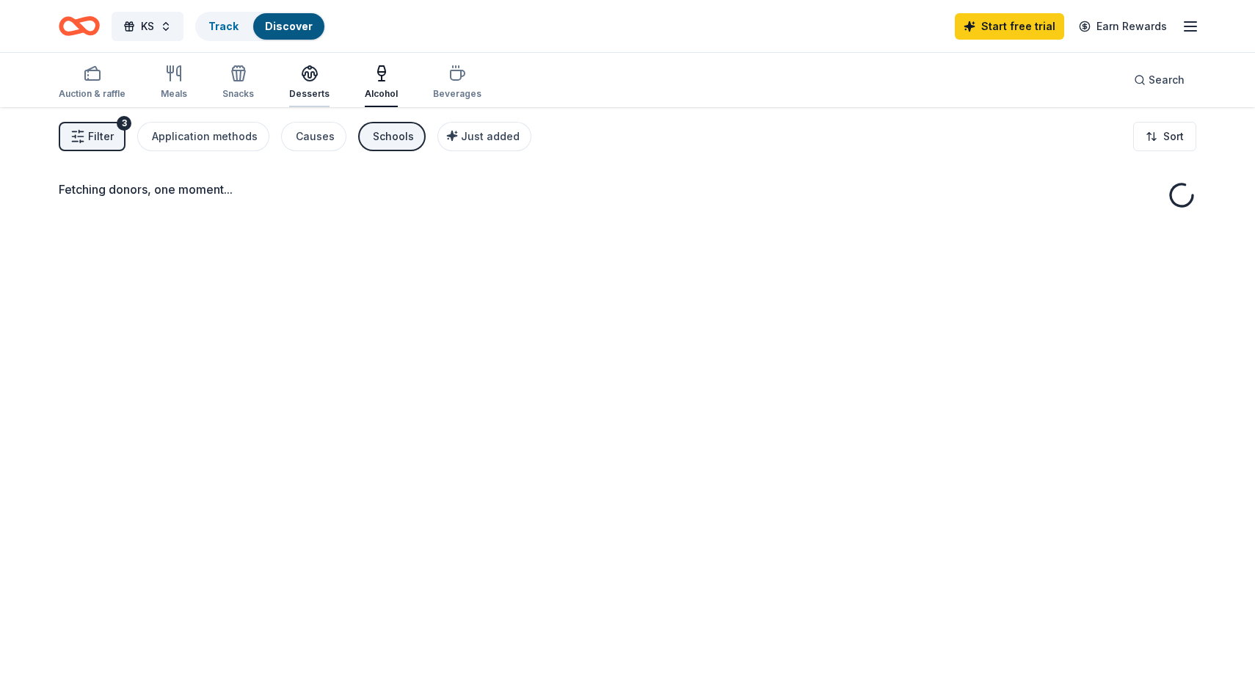
click at [310, 92] on div "Desserts" at bounding box center [309, 94] width 40 height 12
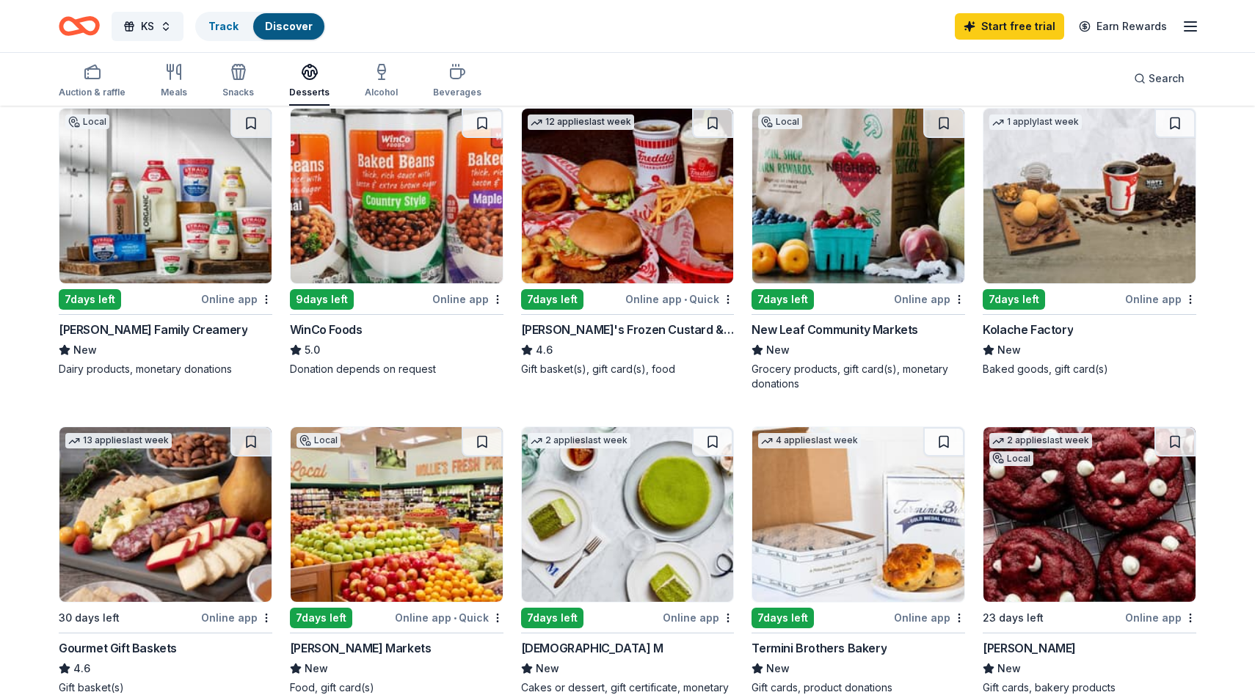
scroll to position [1, 0]
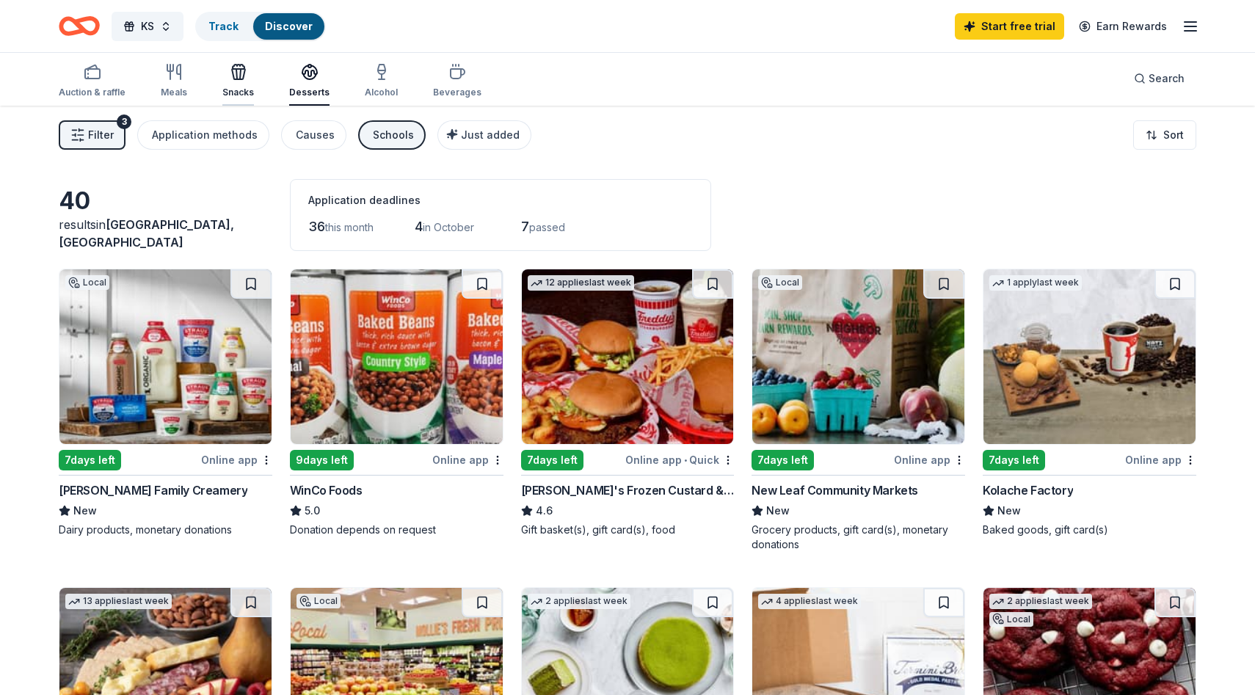
click at [236, 70] on icon "button" at bounding box center [236, 74] width 1 height 10
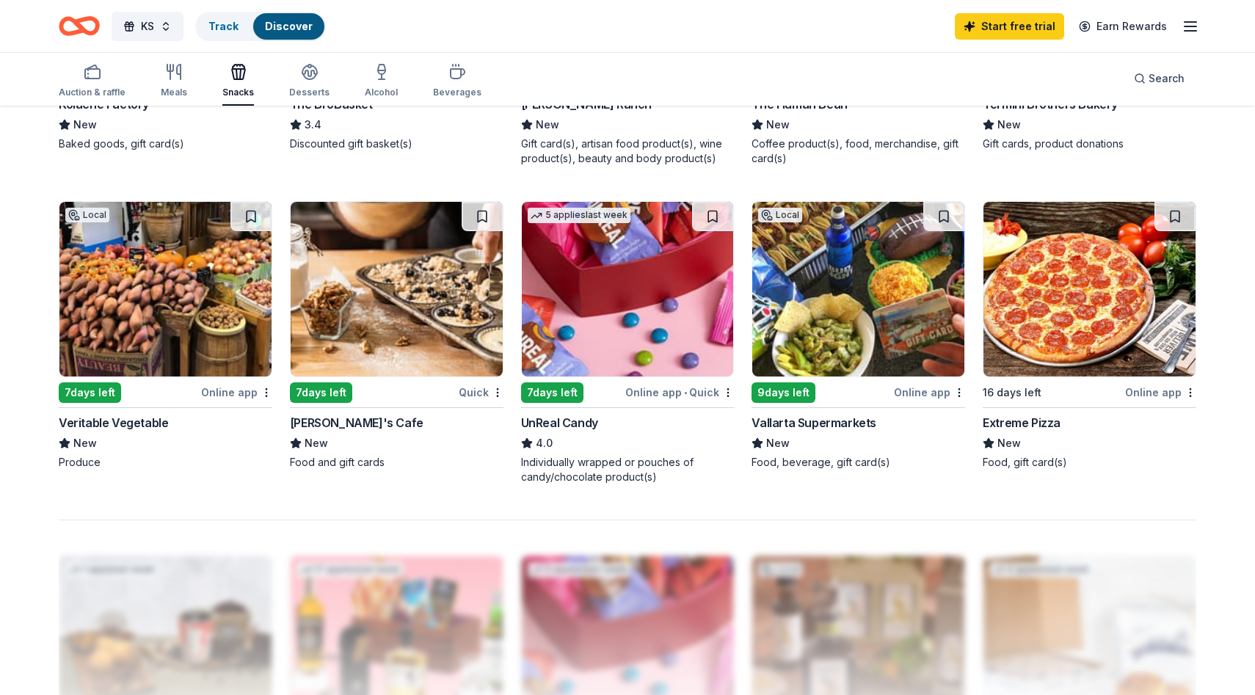
scroll to position [1012, 0]
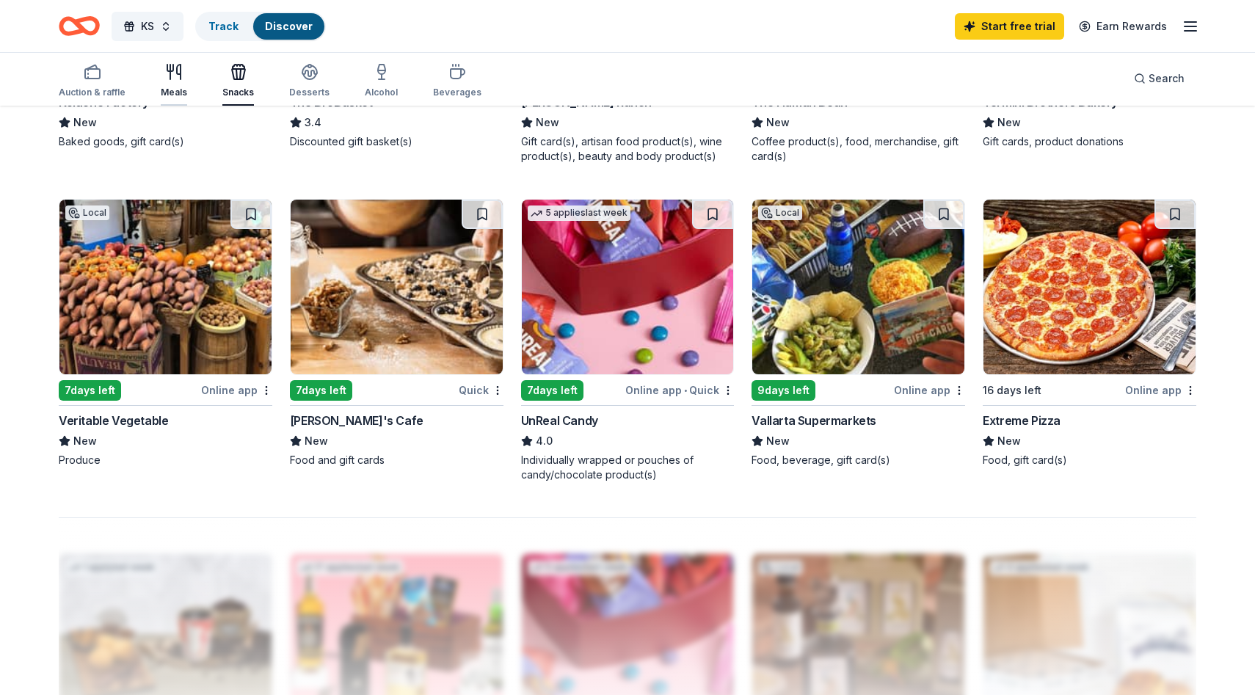
click at [181, 74] on icon "button" at bounding box center [174, 72] width 18 height 18
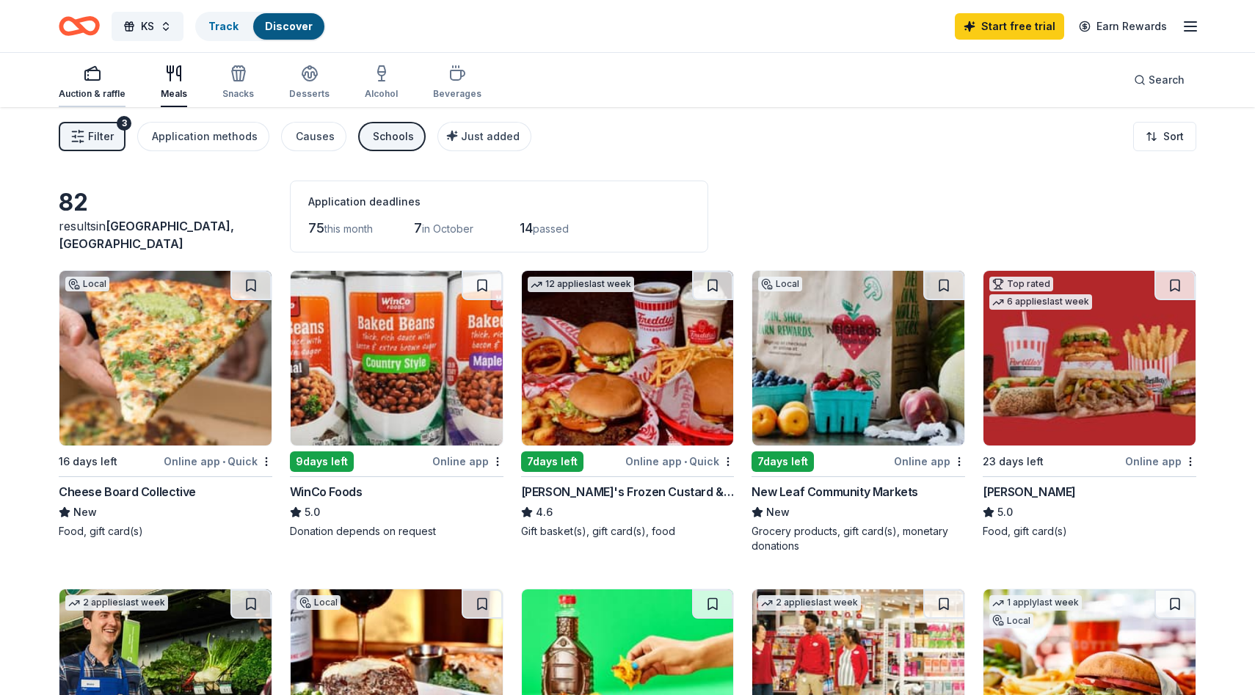
click at [105, 88] on div "Auction & raffle" at bounding box center [92, 94] width 67 height 12
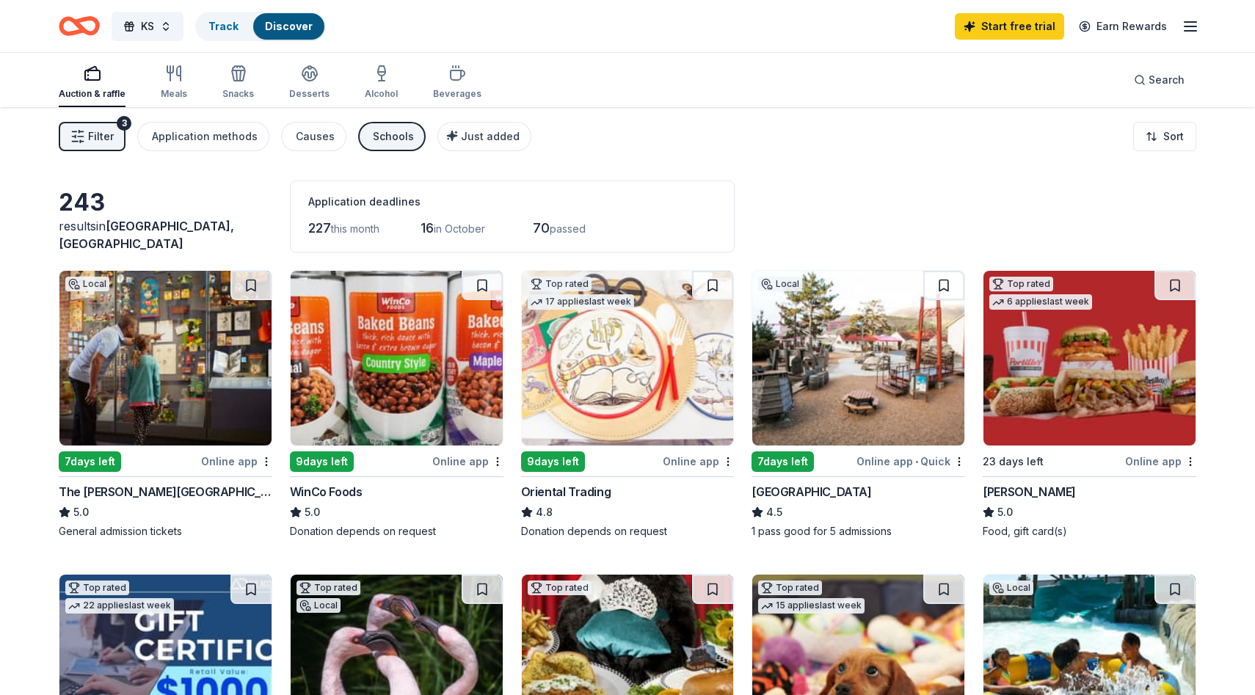
click at [571, 228] on span "passed" at bounding box center [568, 228] width 36 height 12
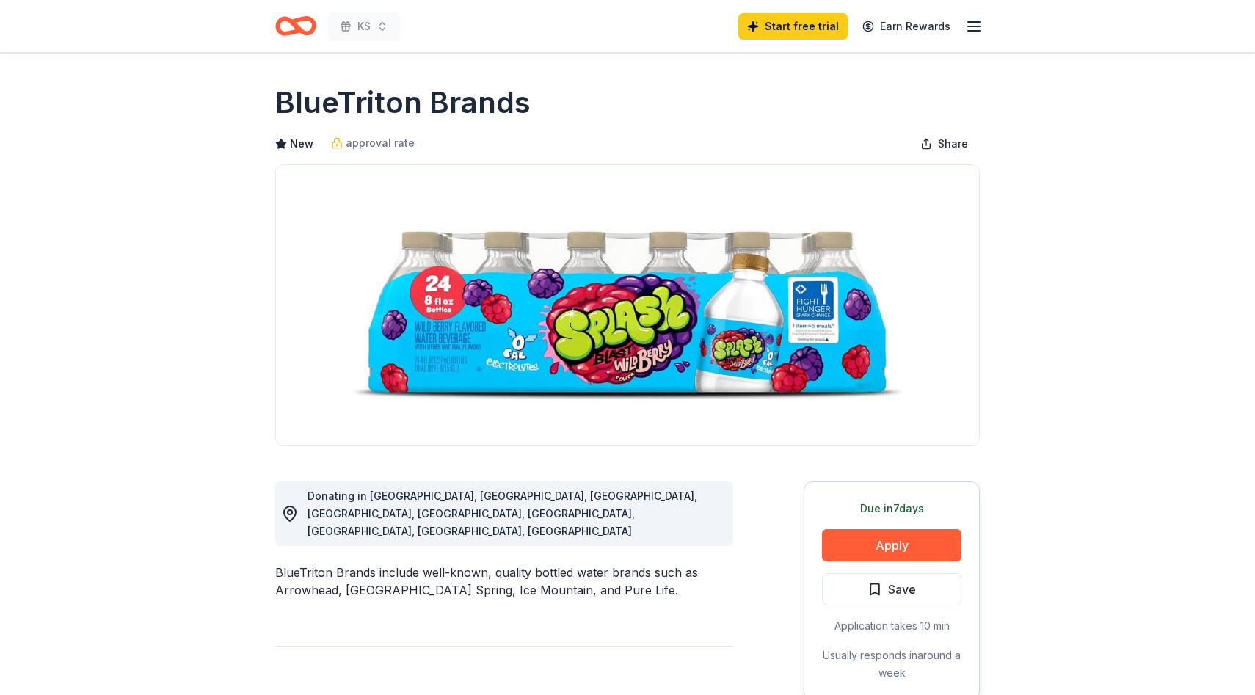
drag, startPoint x: 551, startPoint y: 97, endPoint x: 266, endPoint y: 79, distance: 284.6
drag, startPoint x: 280, startPoint y: 100, endPoint x: 556, endPoint y: 98, distance: 276.0
click at [556, 98] on div "BlueTriton Brands" at bounding box center [627, 102] width 705 height 41
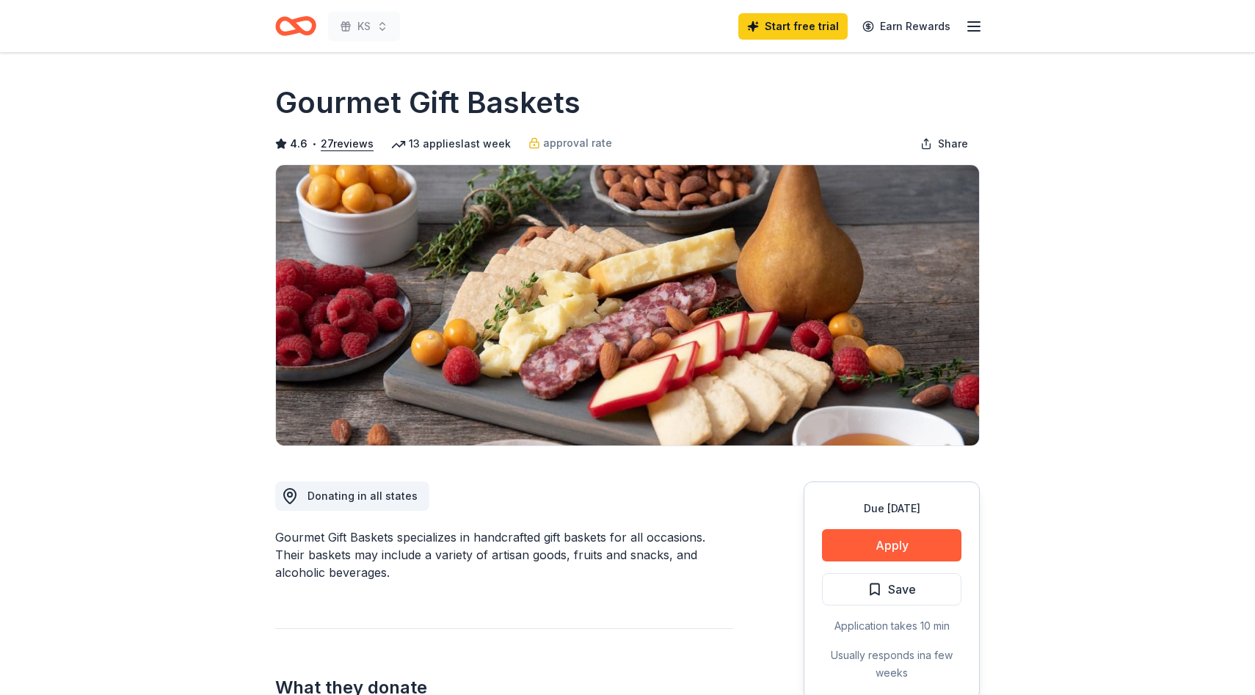
drag, startPoint x: 596, startPoint y: 98, endPoint x: 264, endPoint y: 98, distance: 332.5
drag, startPoint x: 274, startPoint y: 100, endPoint x: 623, endPoint y: 106, distance: 349.4
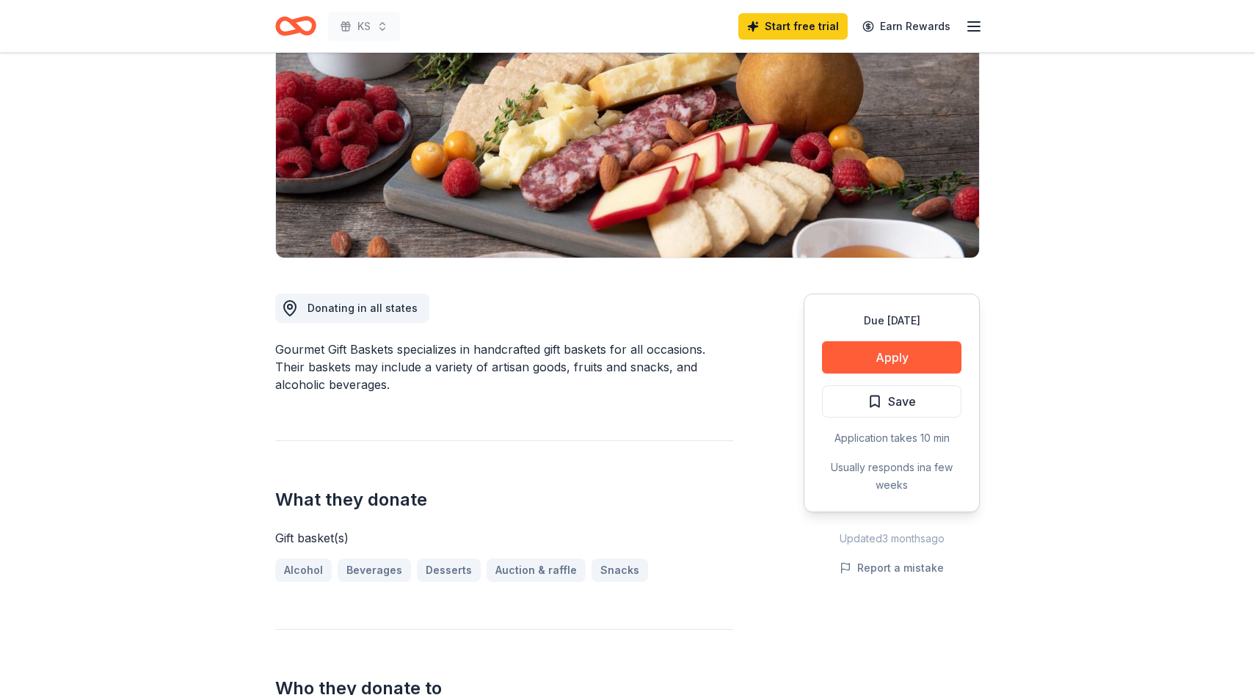
scroll to position [192, 0]
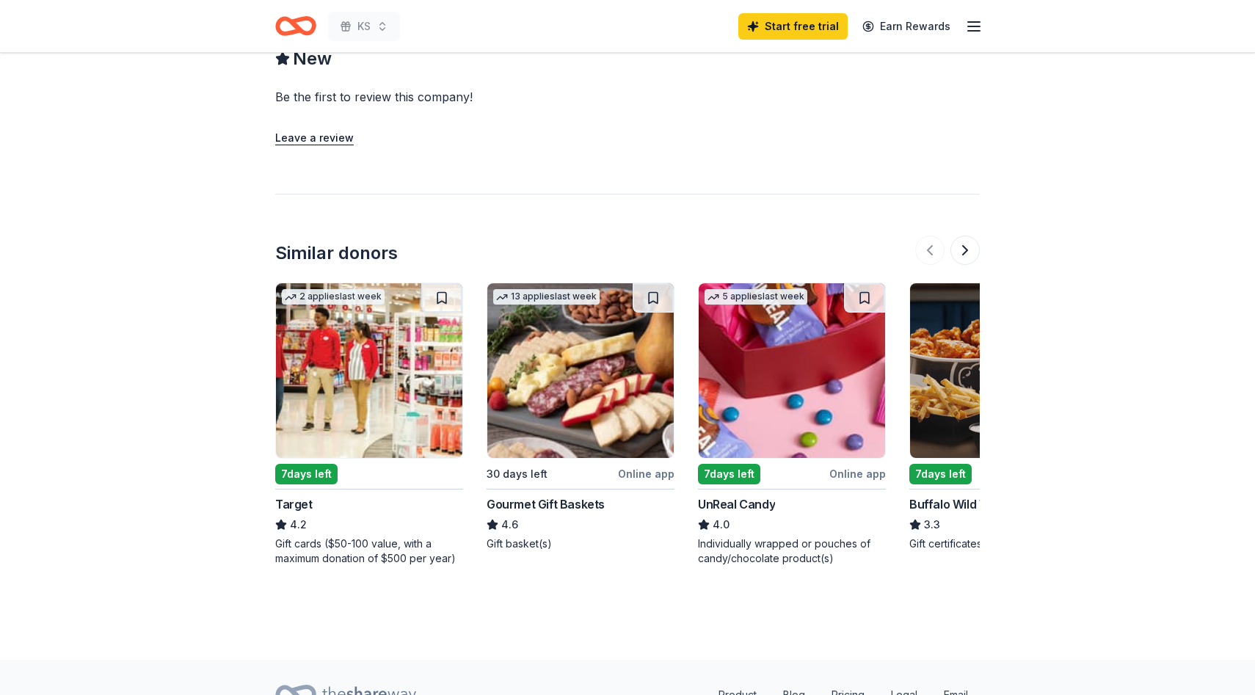
scroll to position [975, 0]
